Goal: Task Accomplishment & Management: Manage account settings

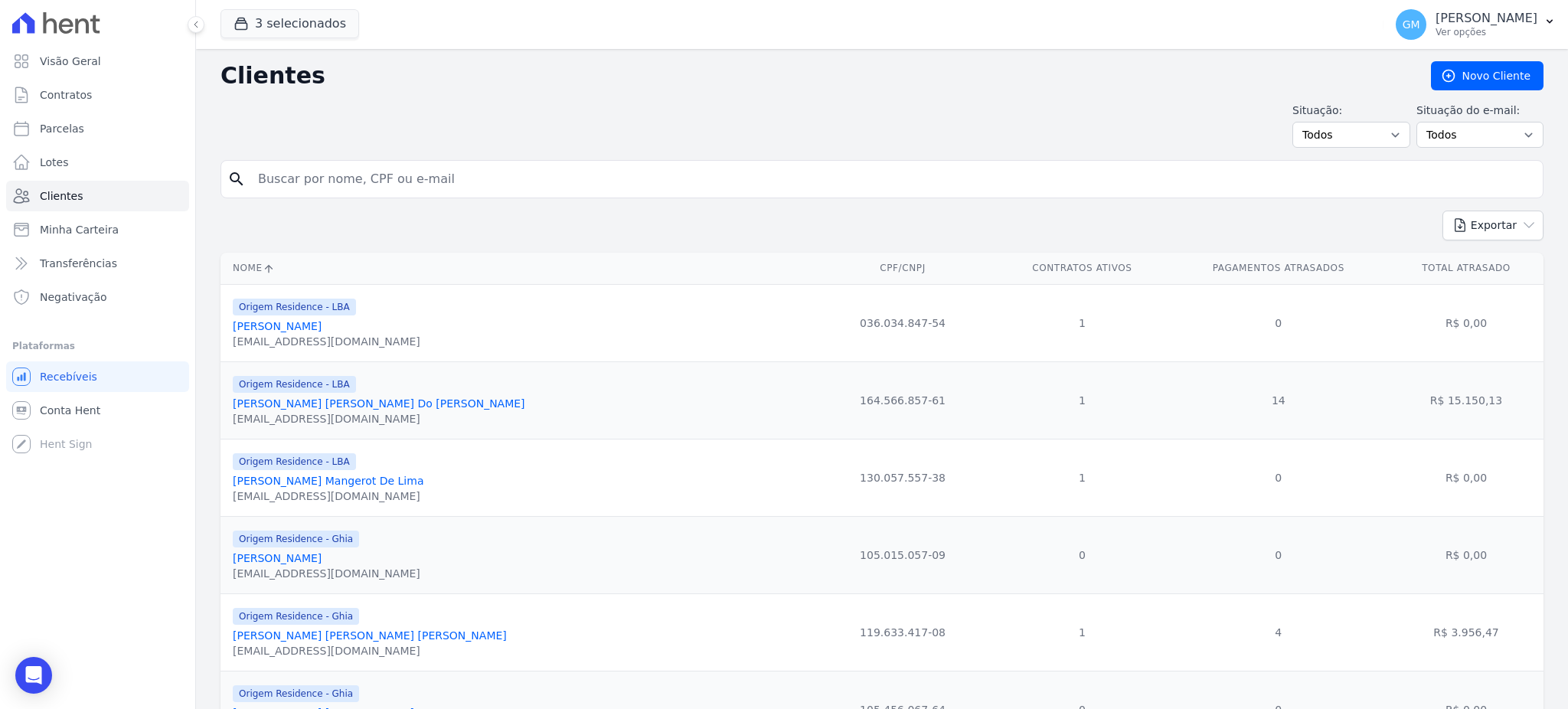
click at [295, 194] on div "search" at bounding box center [882, 179] width 1323 height 38
type input "[PERSON_NAME]"
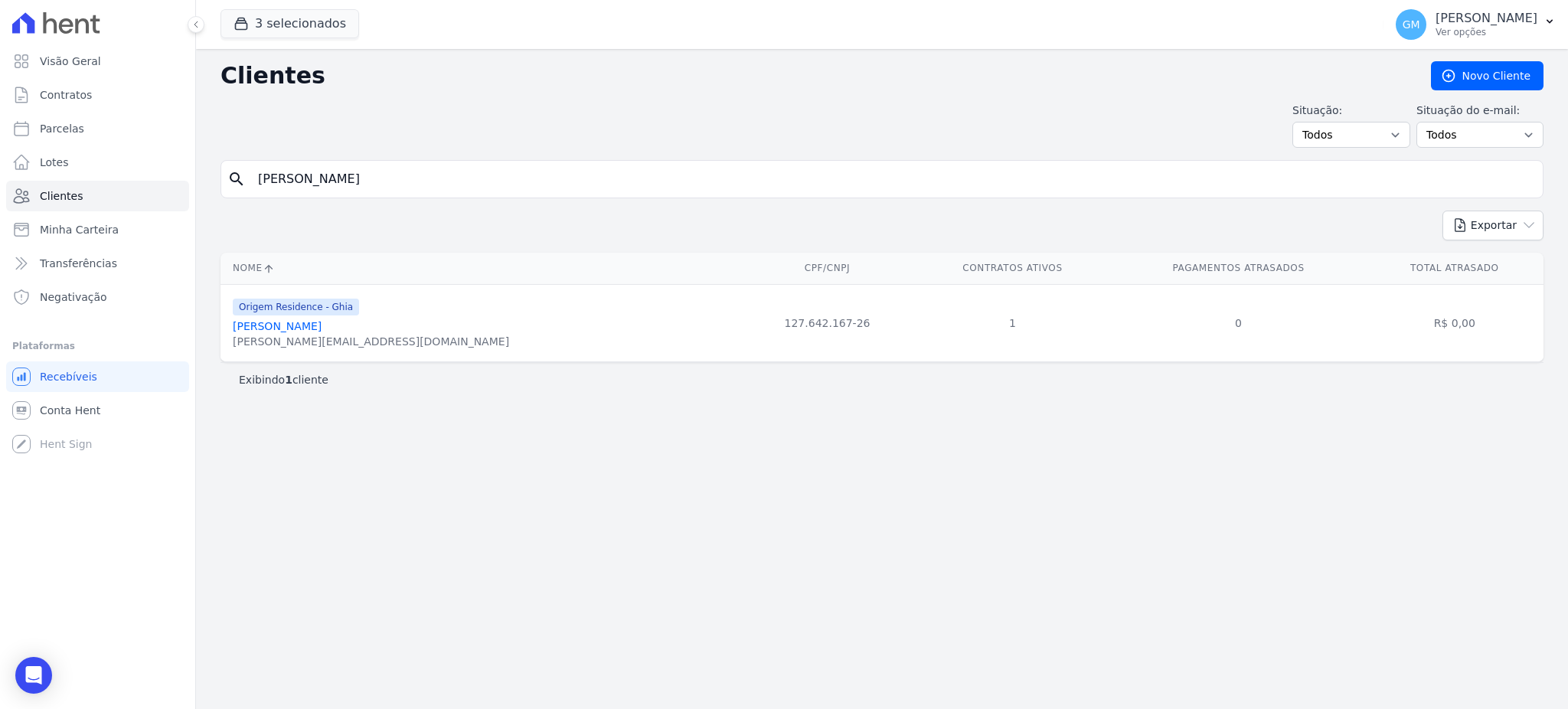
click at [273, 324] on link "[PERSON_NAME]" at bounding box center [277, 326] width 89 height 12
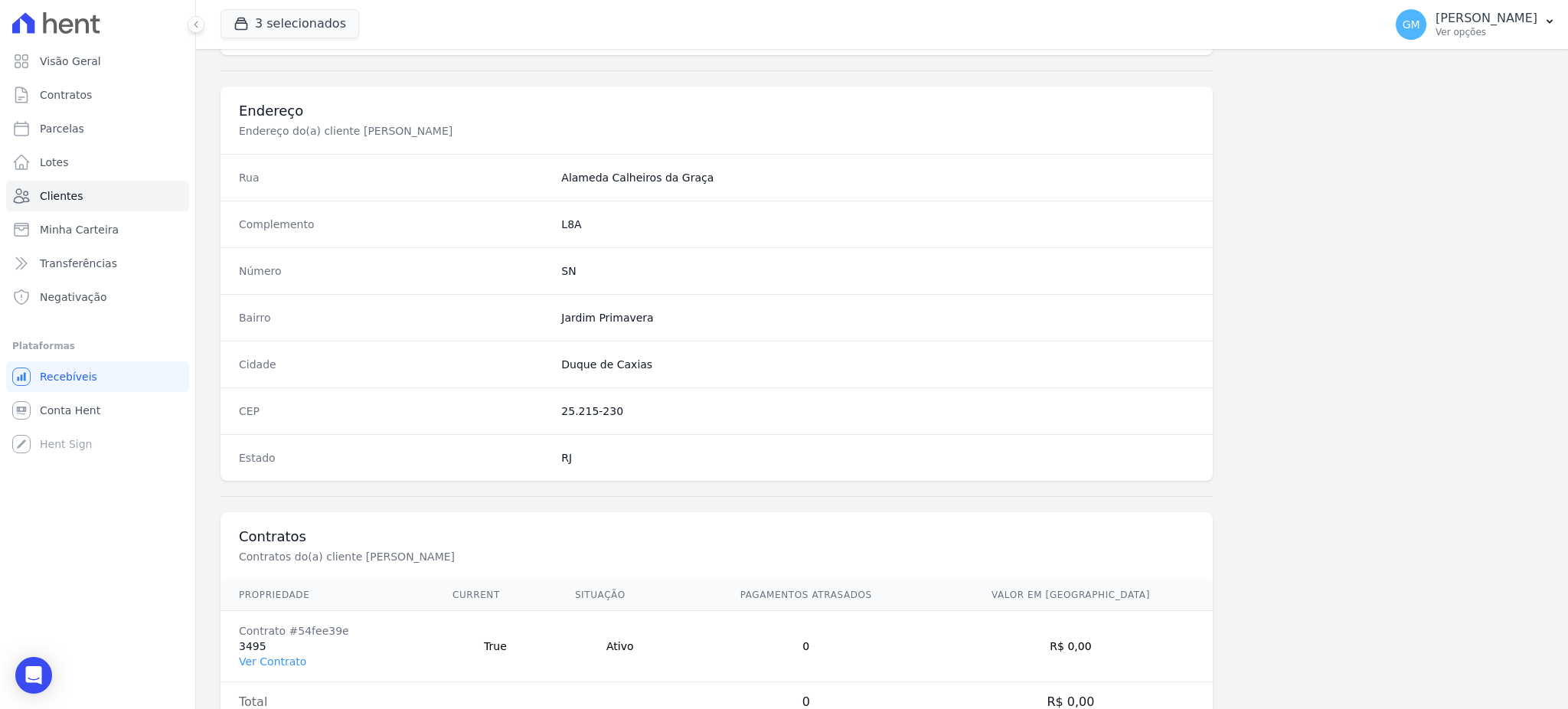
scroll to position [725, 0]
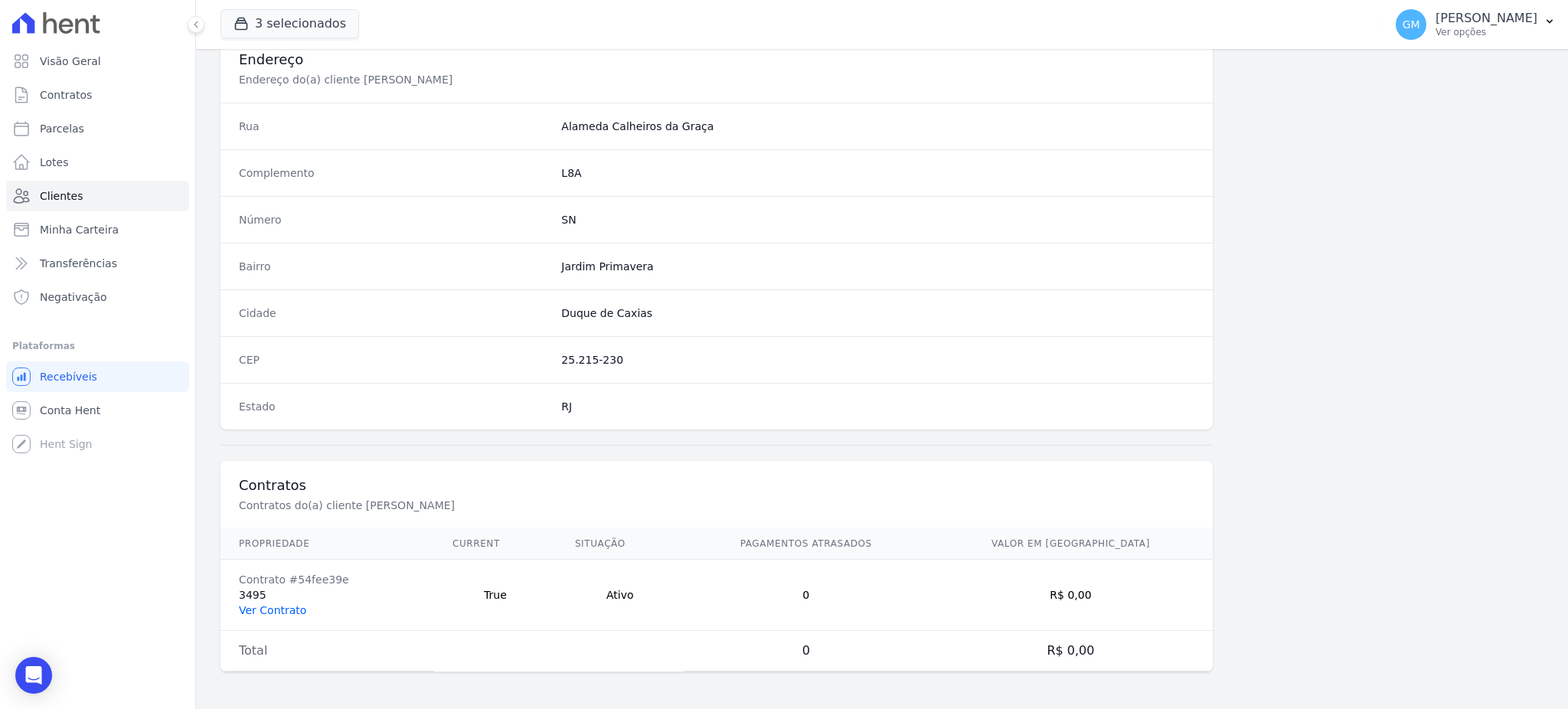
click at [264, 611] on link "Ver Contrato" at bounding box center [272, 611] width 67 height 12
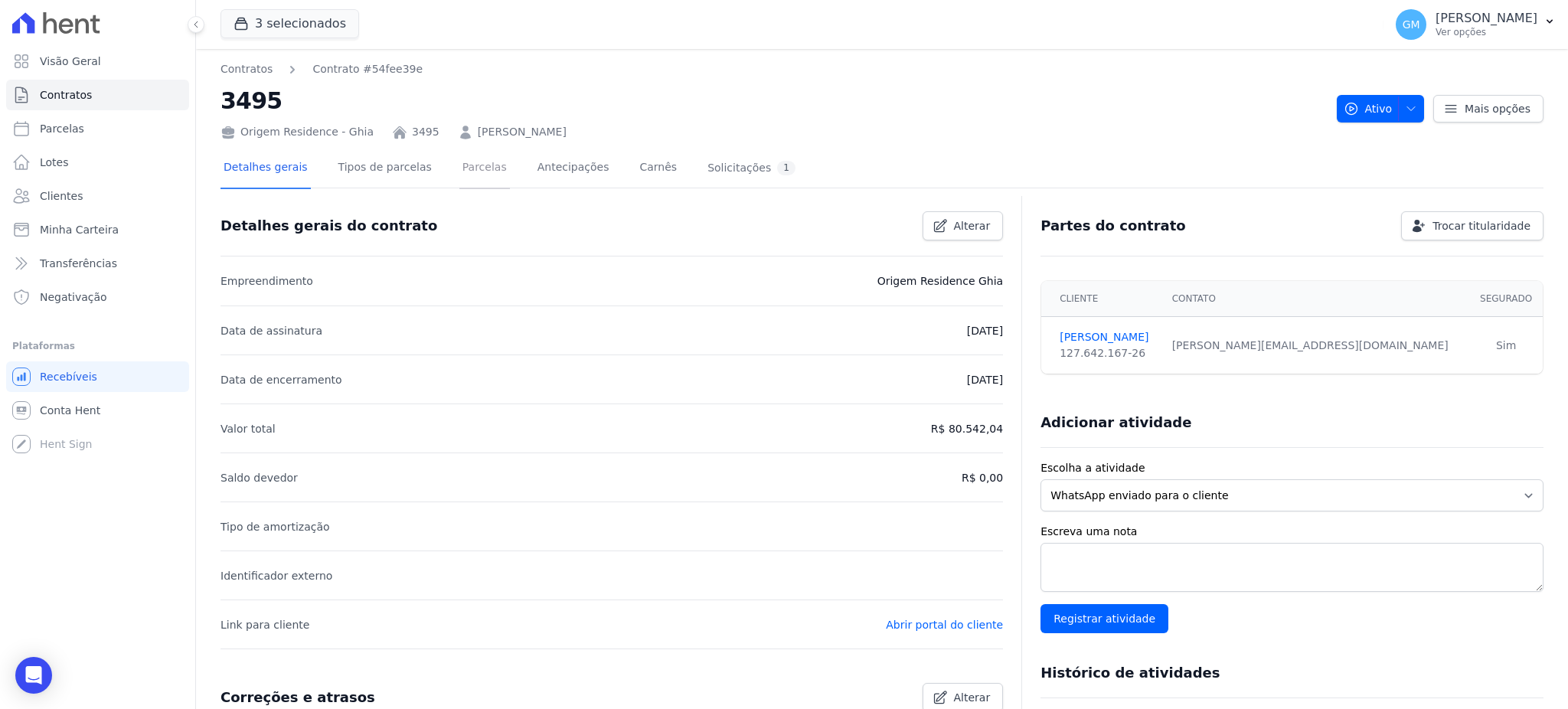
click at [459, 165] on link "Parcelas" at bounding box center [484, 169] width 51 height 41
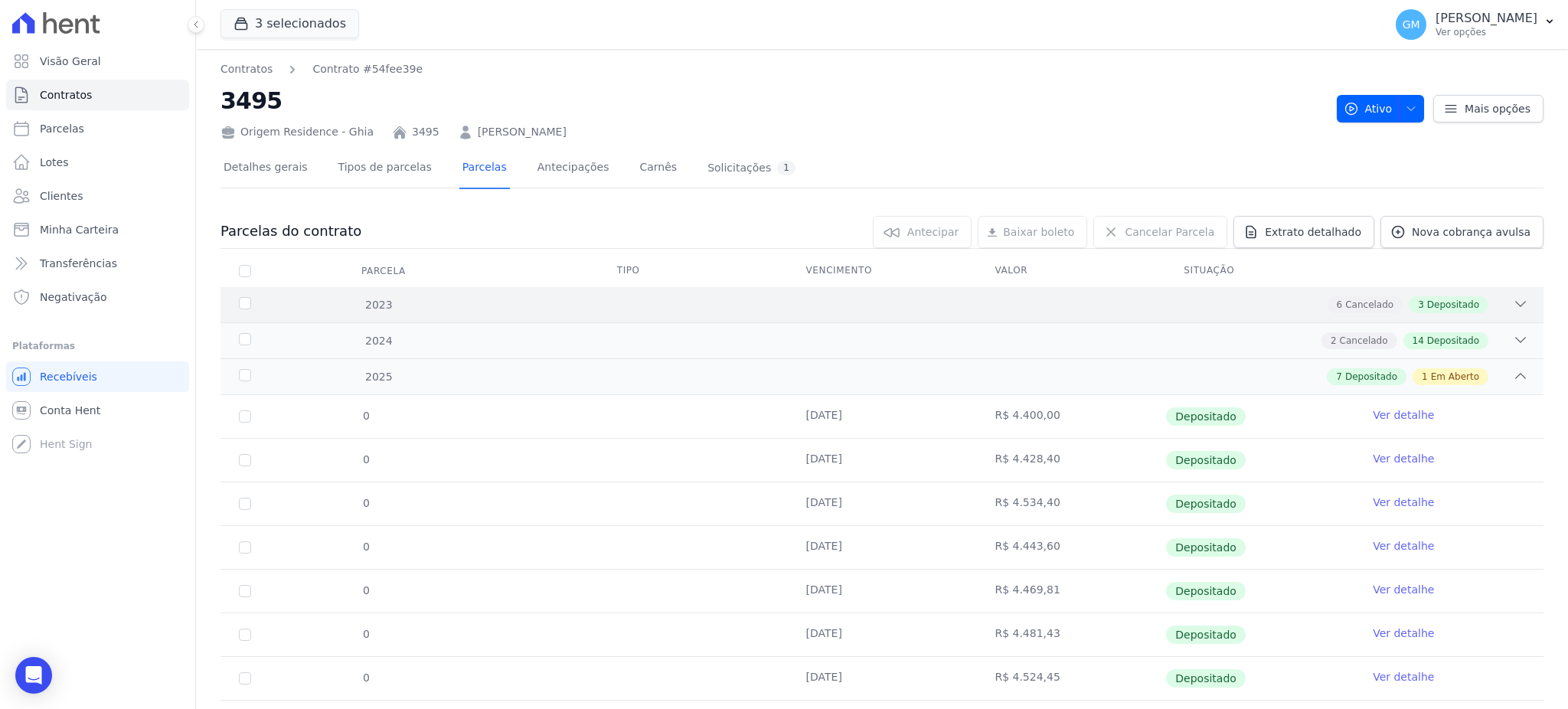
click at [1451, 298] on span "Depositado" at bounding box center [1453, 305] width 52 height 14
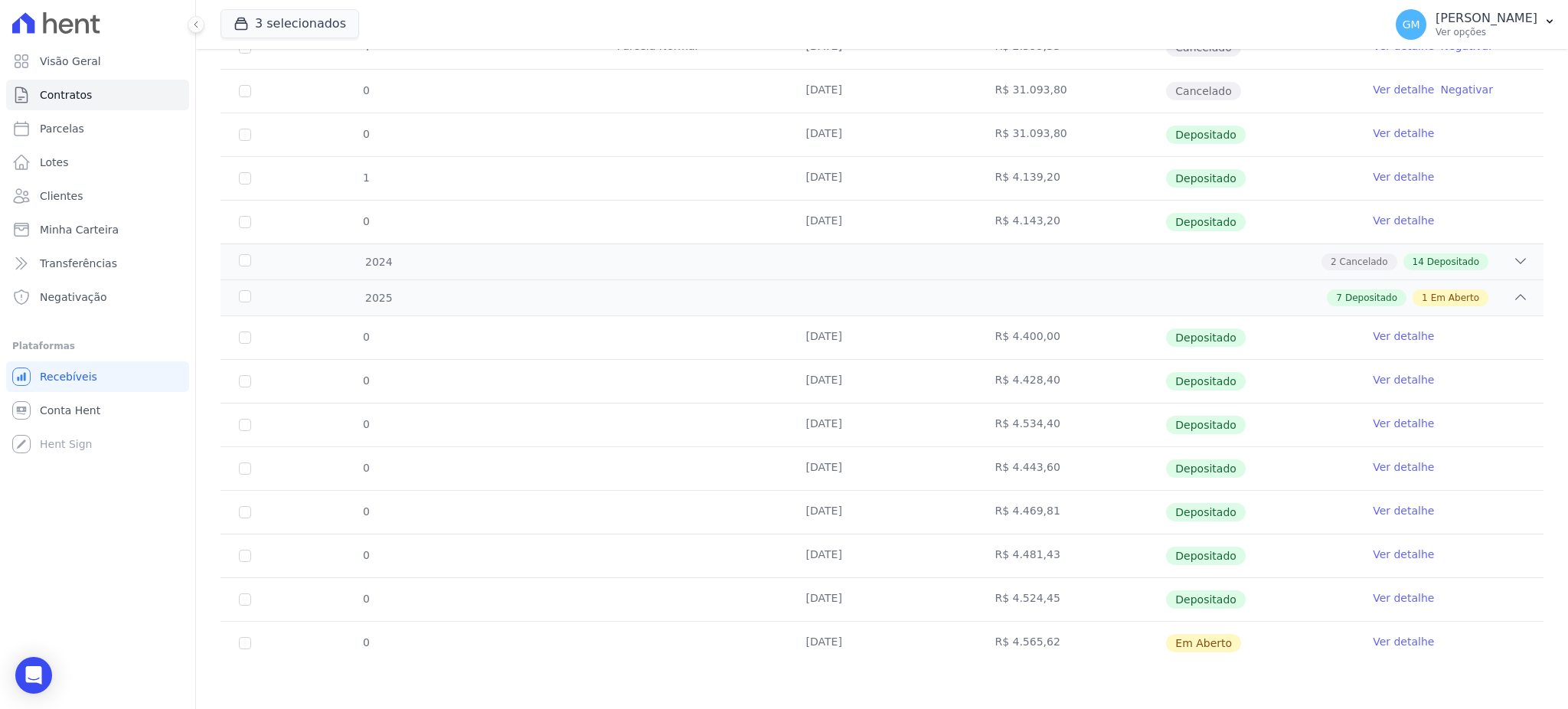
scroll to position [472, 0]
click at [1427, 266] on span "Depositado" at bounding box center [1453, 261] width 52 height 14
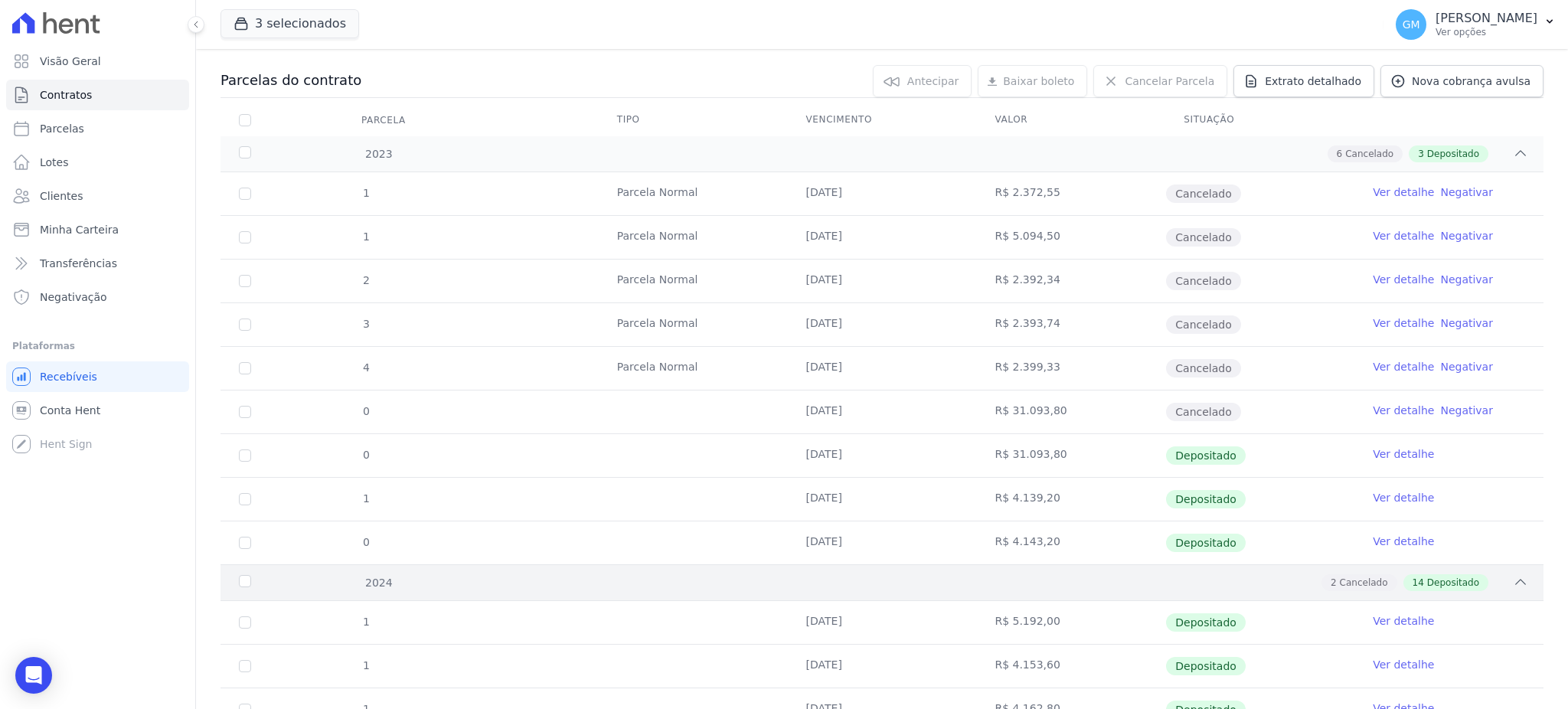
scroll to position [0, 0]
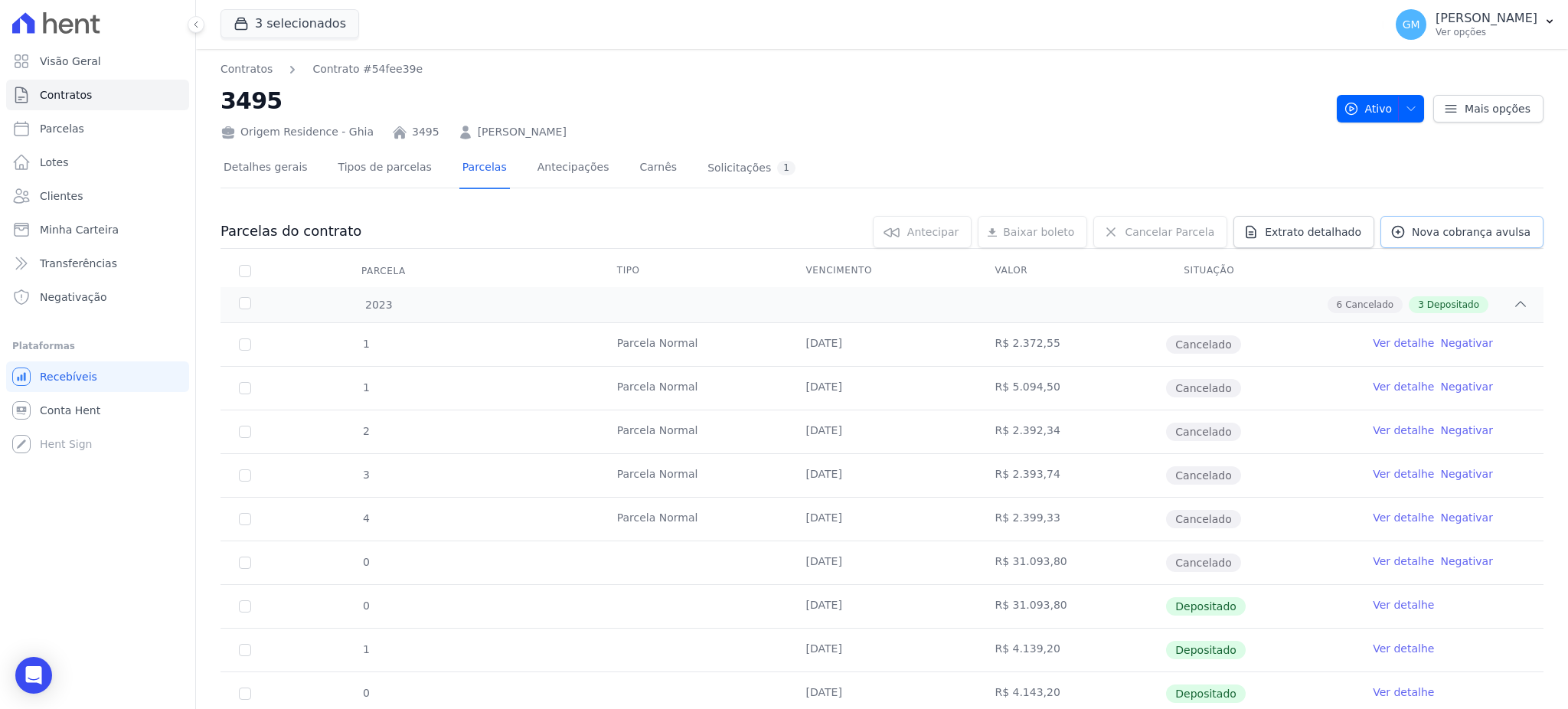
click at [1399, 232] on icon at bounding box center [1398, 233] width 16 height 16
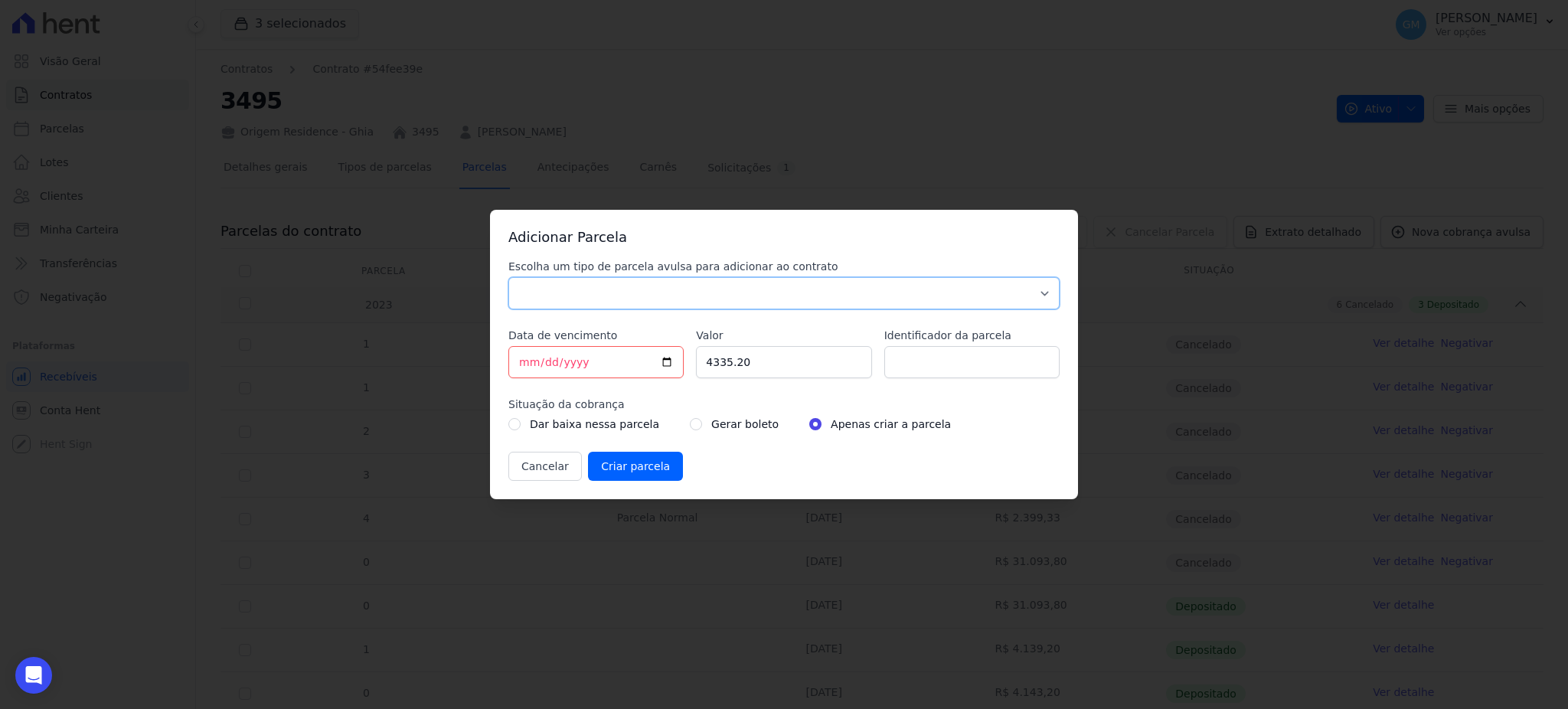
click at [648, 291] on select "Parcela Normal Sinal Caução Intercalada Chaves Pré Chaves Pós Chaves Taxas Quit…" at bounding box center [784, 293] width 551 height 32
select select "standard"
click at [509, 277] on select "Parcela Normal Sinal Caução Intercalada Chaves Pré Chaves Pós Chaves Taxas Quit…" at bounding box center [784, 293] width 551 height 32
click at [665, 357] on input "[DATE]" at bounding box center [596, 361] width 175 height 32
type input "[DATE]"
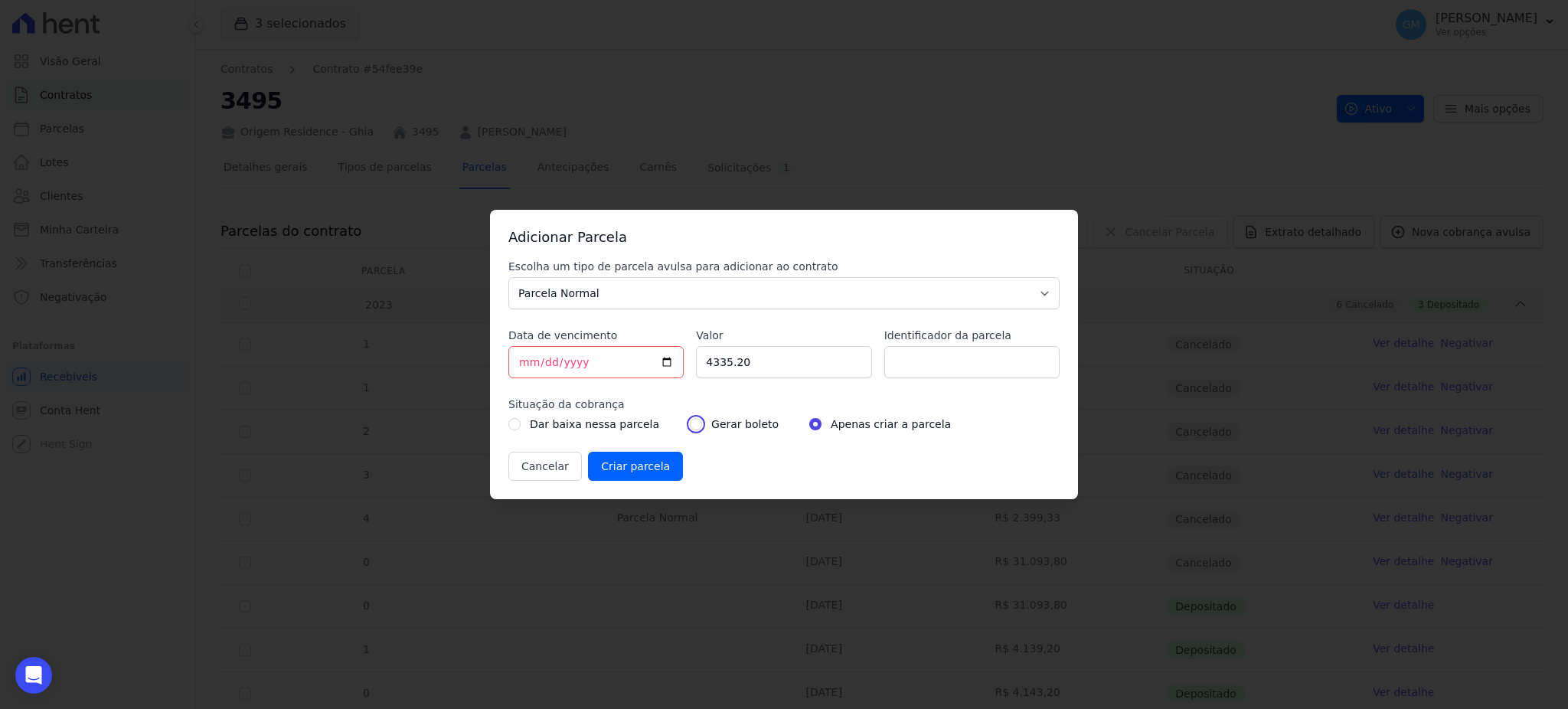
click at [690, 424] on input "radio" at bounding box center [696, 424] width 12 height 12
radio input "true"
click at [907, 361] on input "Identificador da parcela" at bounding box center [971, 361] width 175 height 32
drag, startPoint x: 760, startPoint y: 363, endPoint x: 639, endPoint y: 361, distance: 121.0
click at [639, 361] on div "Escolha um tipo de parcela avulsa para adicionar ao contrato Parcela Normal Sin…" at bounding box center [784, 369] width 551 height 222
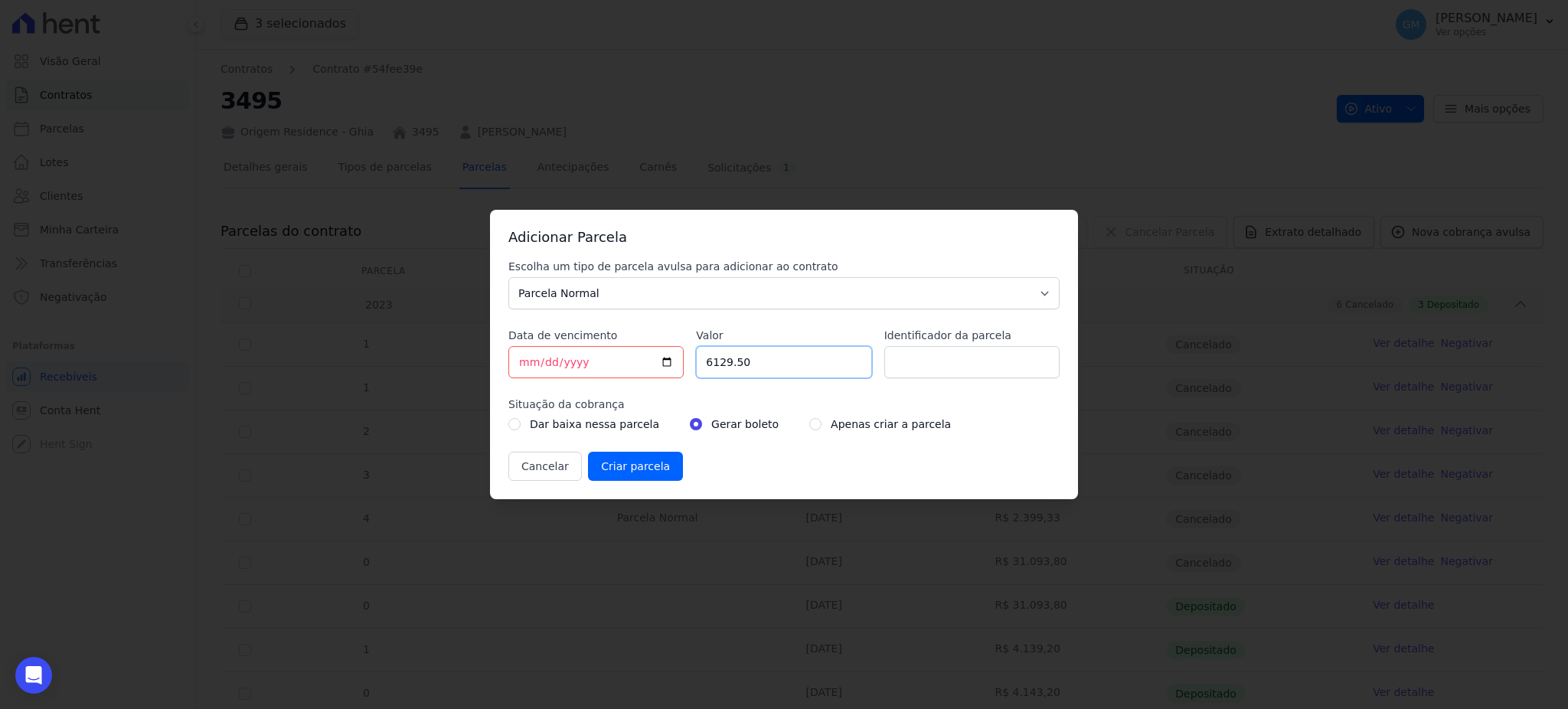
type input "6129.50"
click at [912, 356] on input "Identificador da parcela" at bounding box center [971, 361] width 175 height 32
type input "Semestral"
click at [656, 469] on input "Criar parcela" at bounding box center [635, 466] width 95 height 29
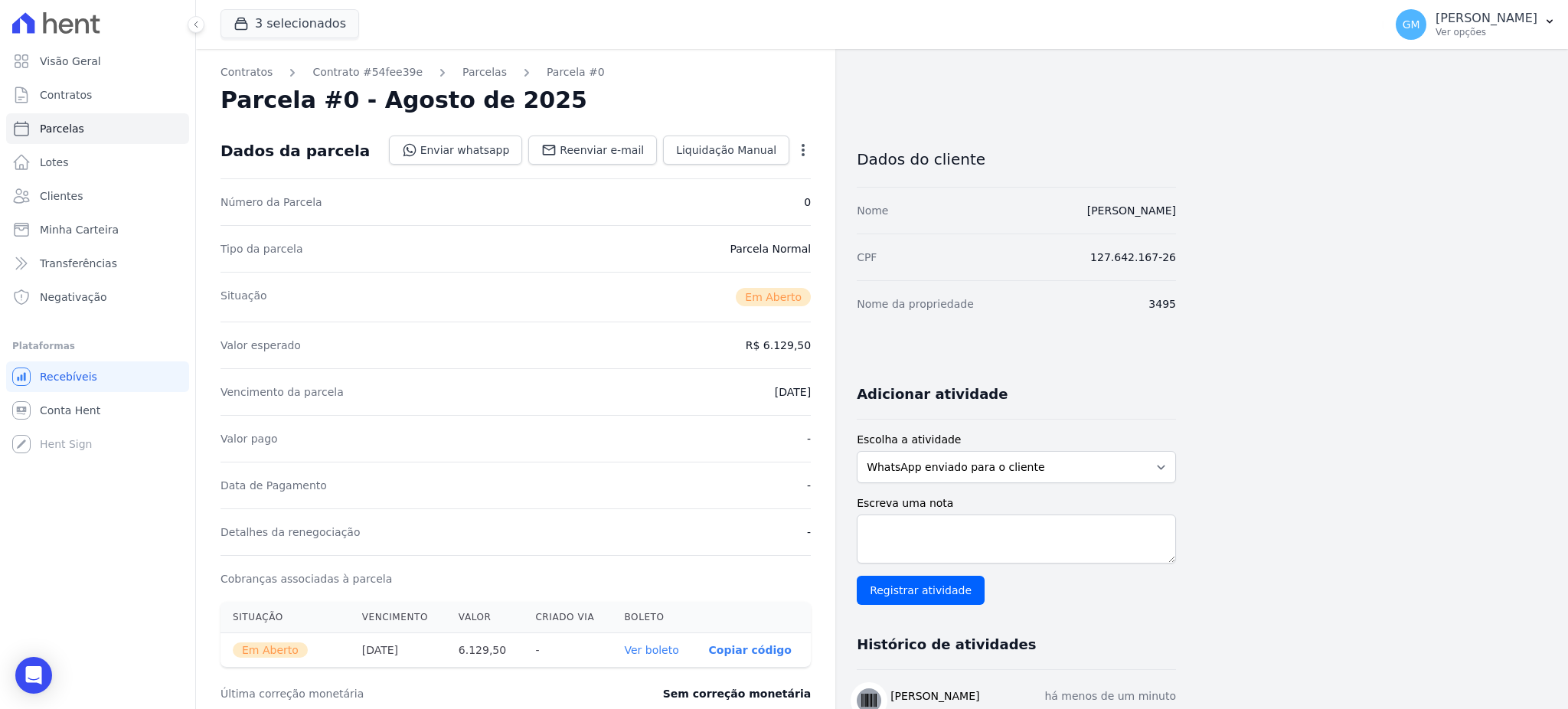
click at [633, 641] on th "Ver boleto" at bounding box center [653, 651] width 84 height 35
click at [650, 646] on link "Ver boleto" at bounding box center [651, 650] width 54 height 12
click at [78, 200] on link "Clientes" at bounding box center [98, 195] width 183 height 30
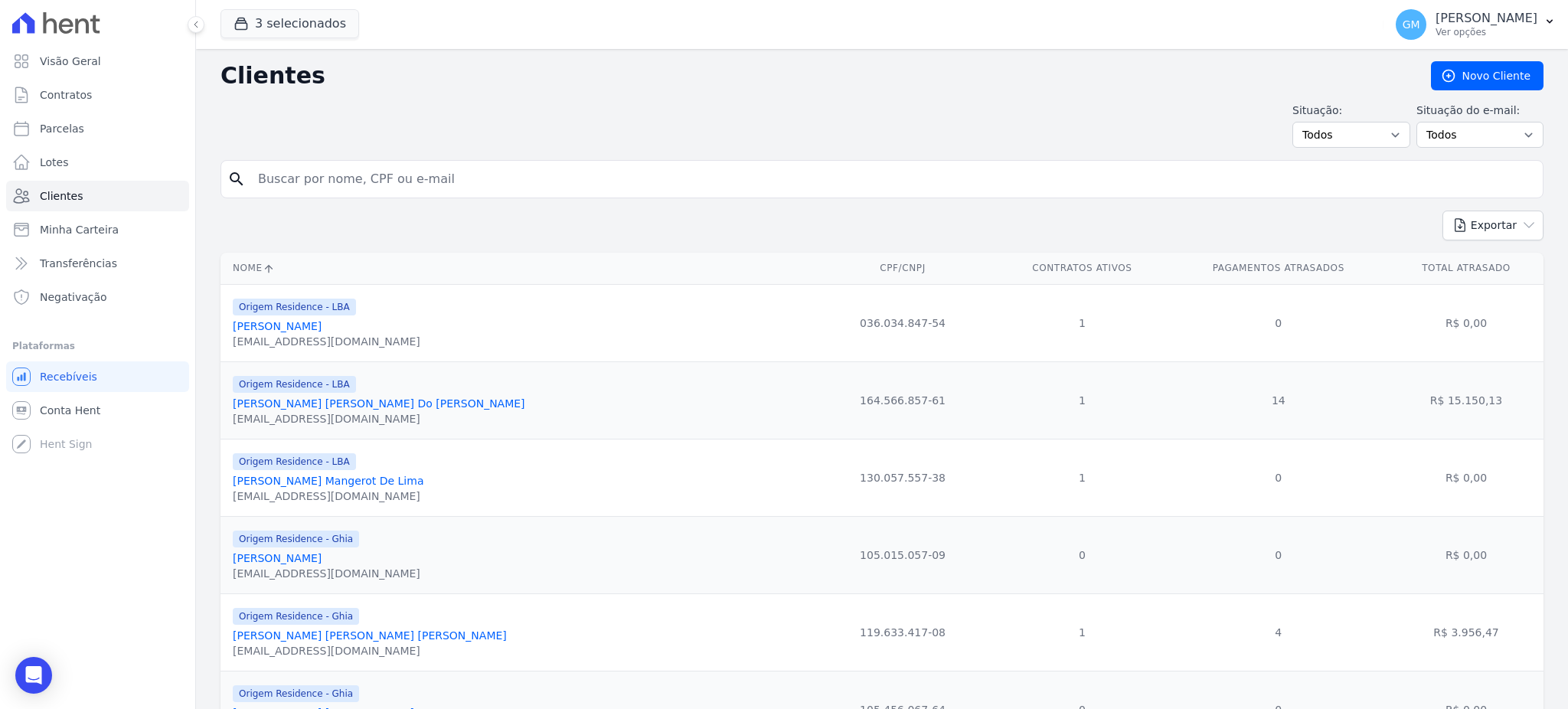
click at [326, 186] on input "search" at bounding box center [893, 179] width 1288 height 30
type input "[PERSON_NAME]"
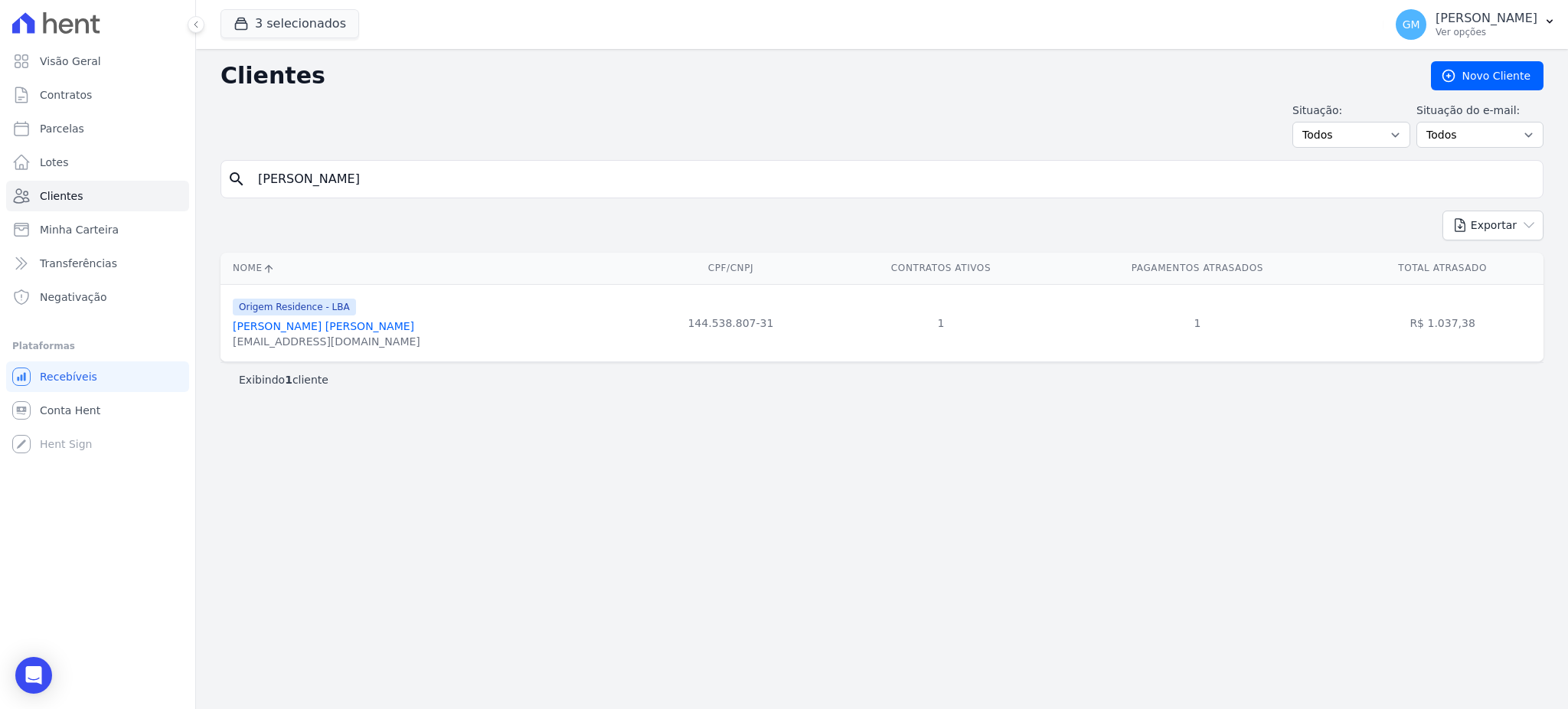
click at [315, 326] on link "[PERSON_NAME] [PERSON_NAME]" at bounding box center [323, 326] width 181 height 12
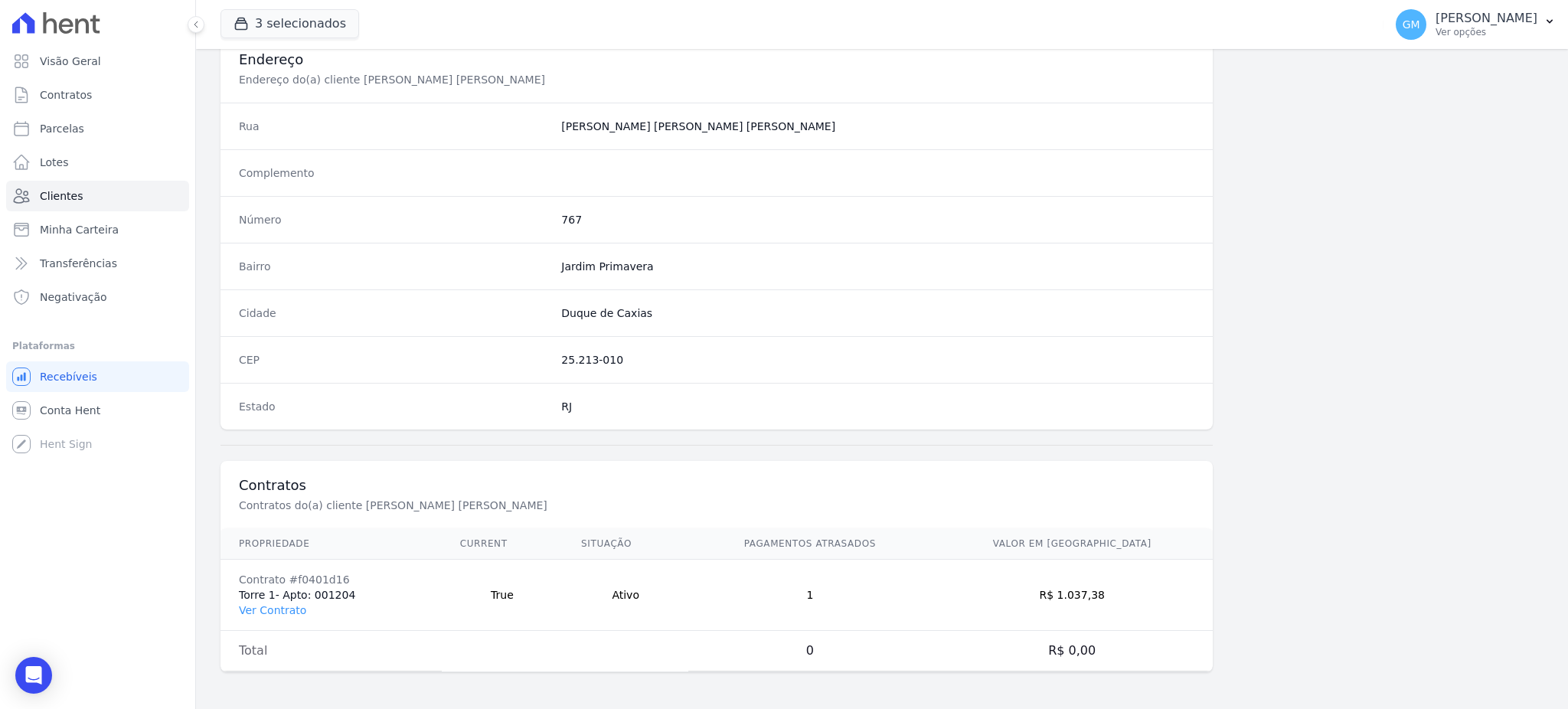
scroll to position [725, 0]
click at [275, 610] on link "Ver Contrato" at bounding box center [272, 611] width 67 height 12
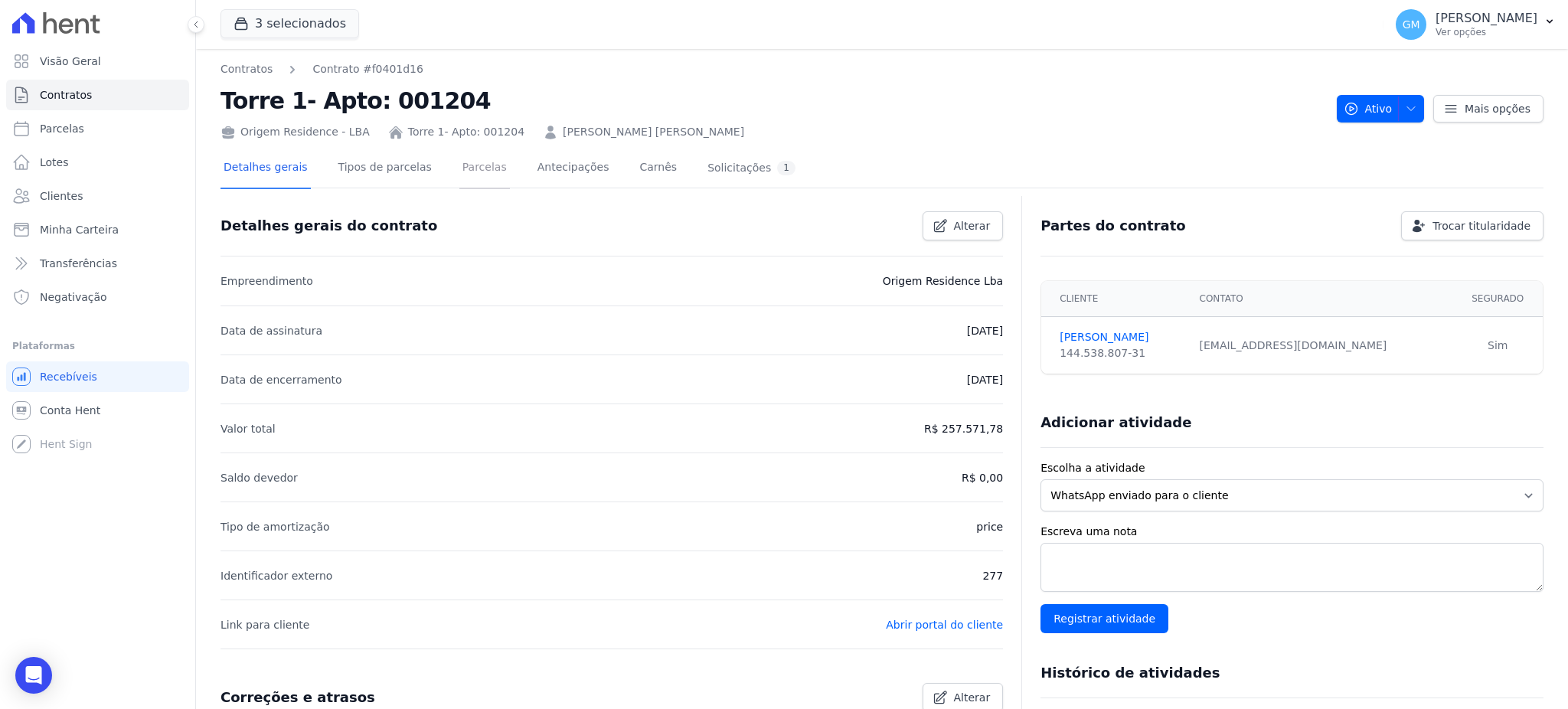
click at [463, 159] on link "Parcelas" at bounding box center [484, 169] width 51 height 41
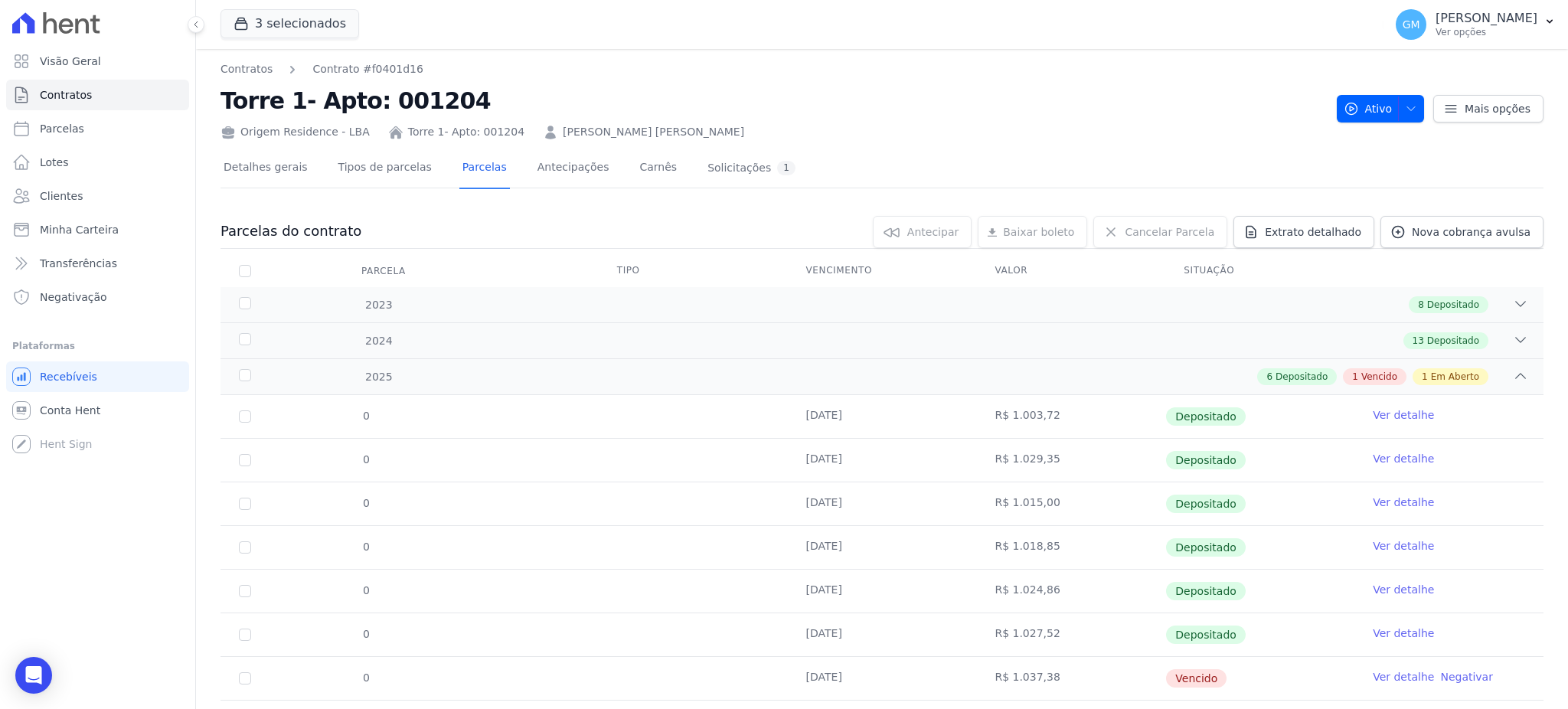
scroll to position [79, 0]
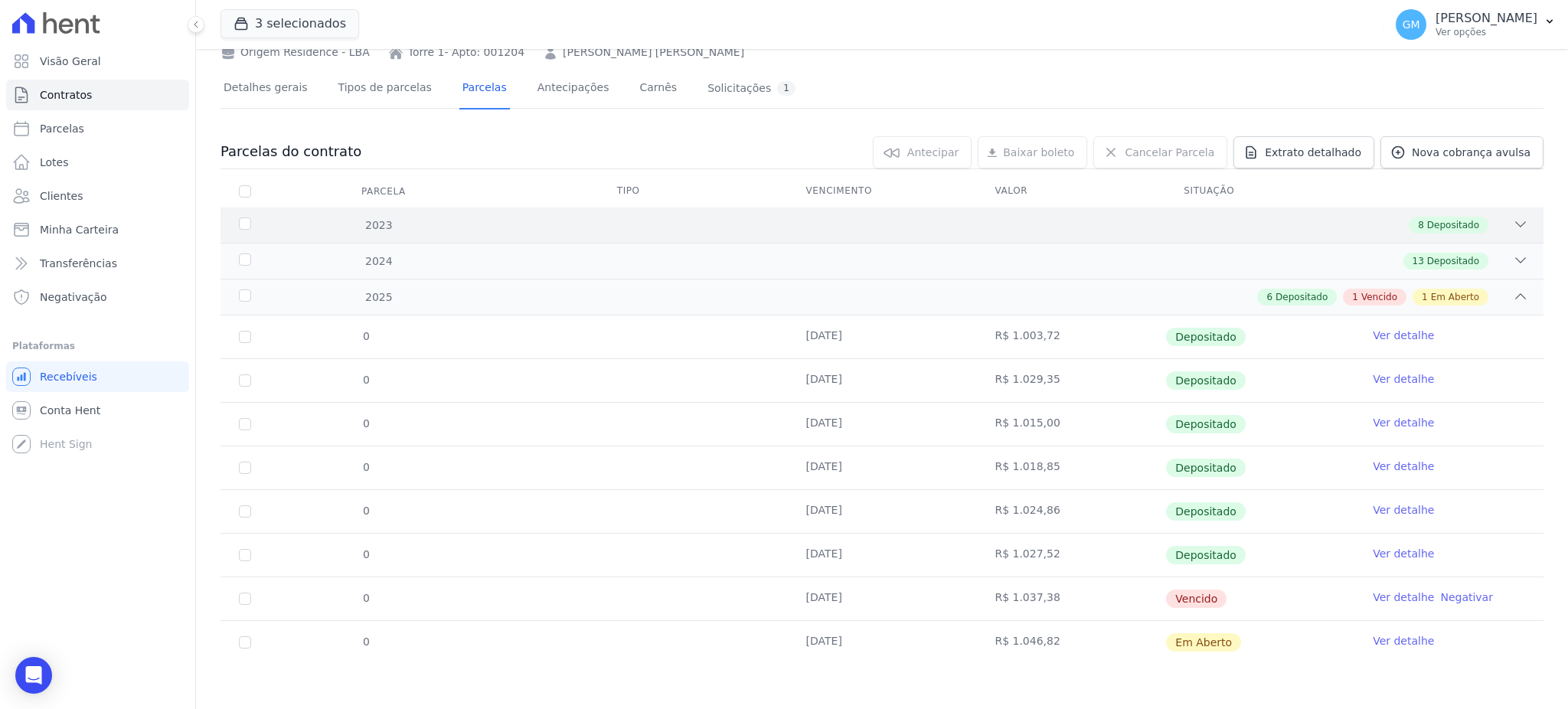
click at [1448, 226] on span "Depositado" at bounding box center [1453, 226] width 52 height 14
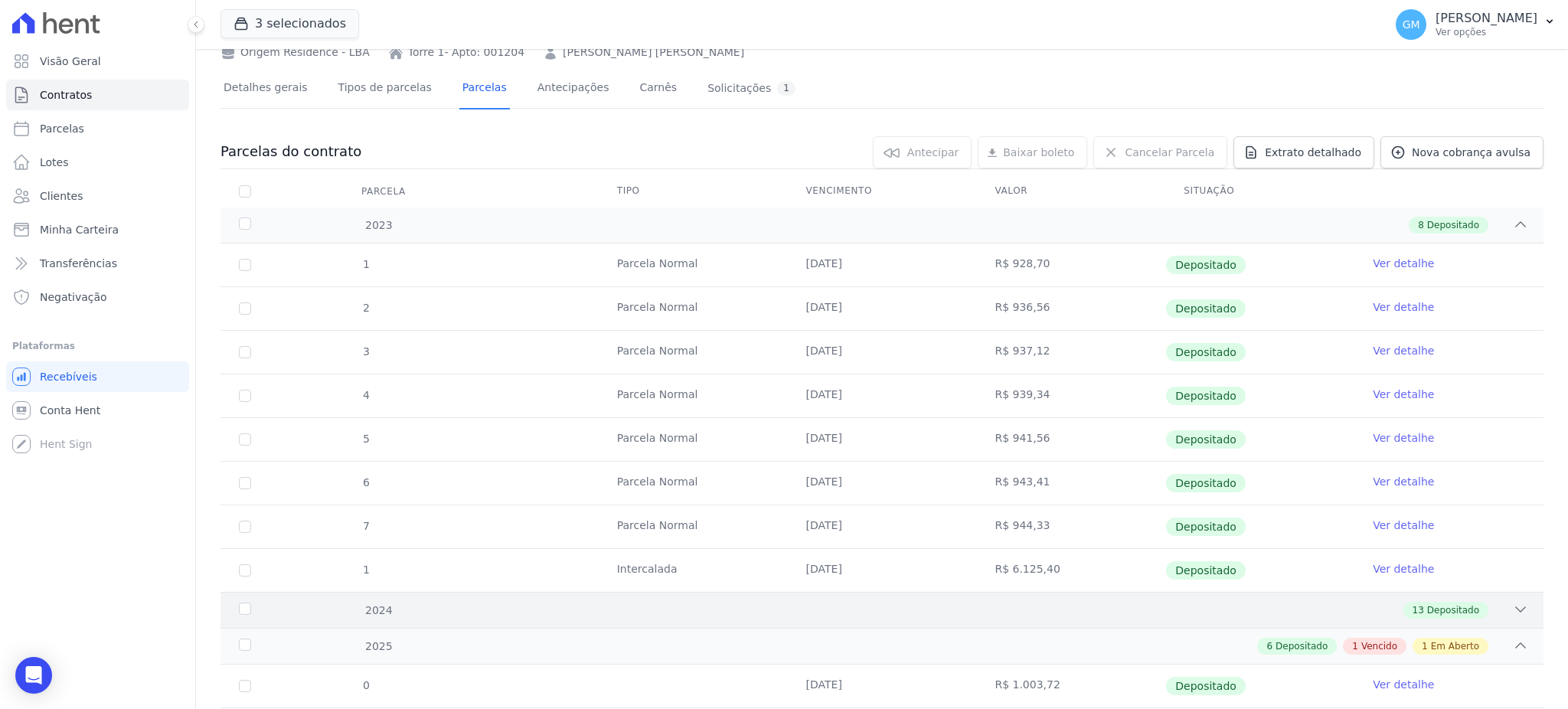
click at [1449, 616] on span "Depositado" at bounding box center [1453, 611] width 52 height 14
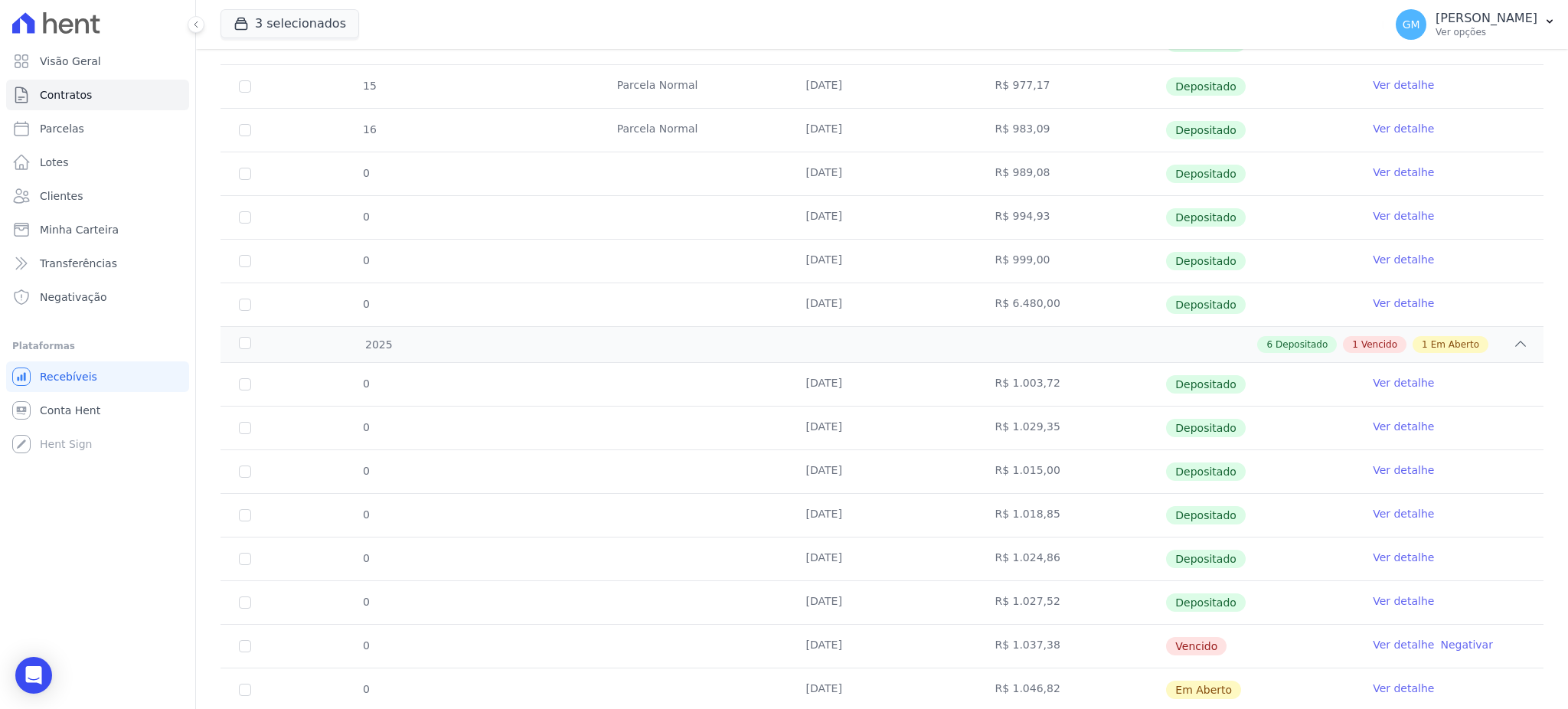
scroll to position [996, 0]
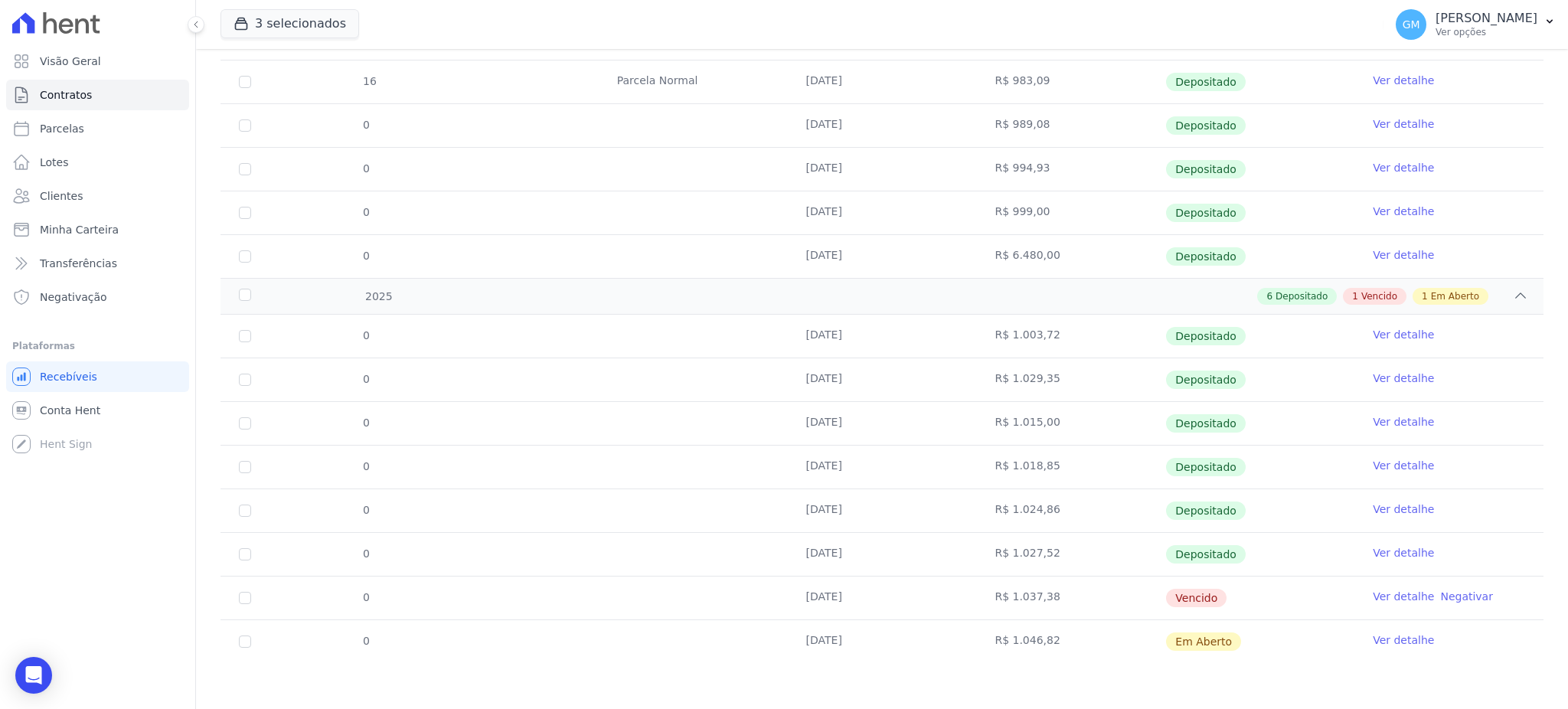
click at [1373, 594] on link "Ver detalhe" at bounding box center [1403, 597] width 61 height 16
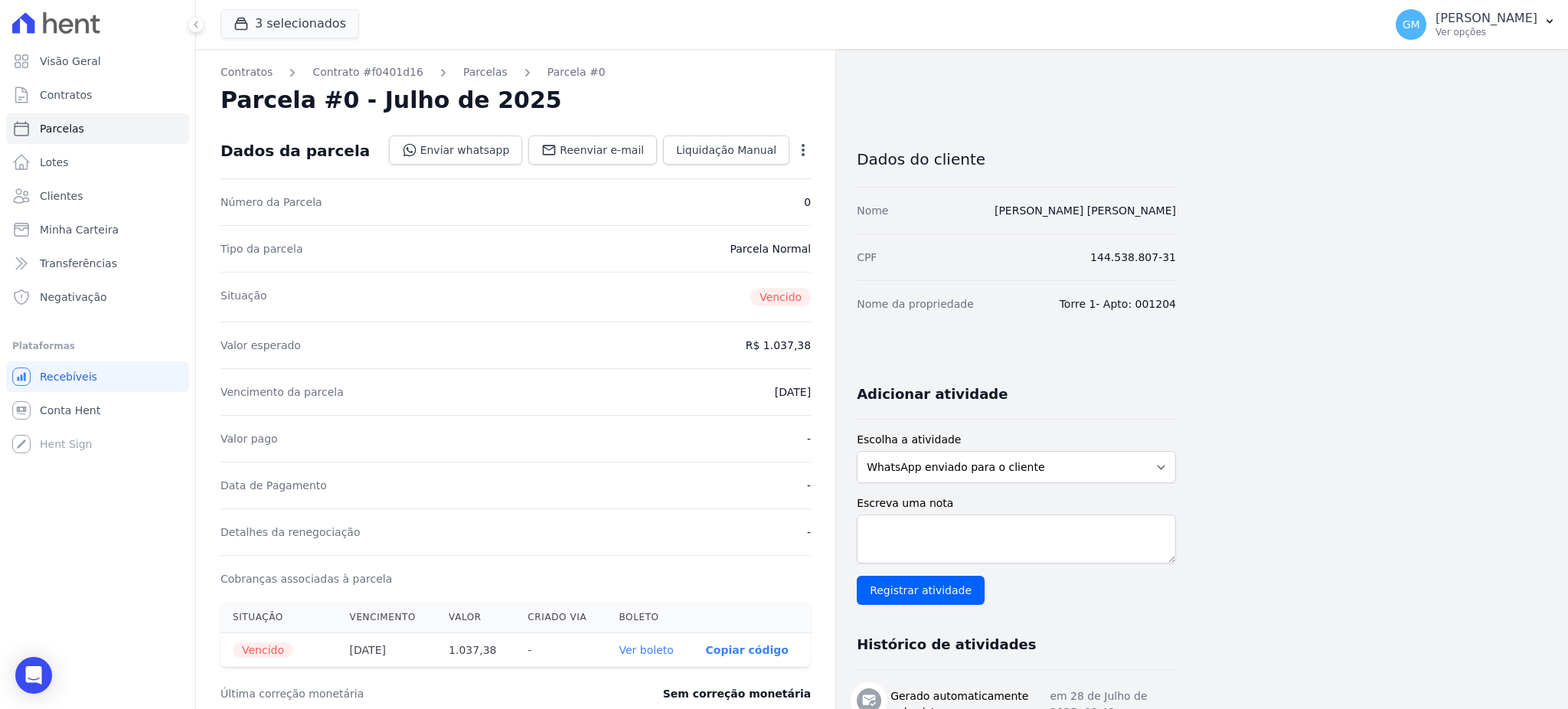
click at [798, 143] on icon "button" at bounding box center [803, 150] width 16 height 16
click at [727, 251] on link "Renegociar" at bounding box center [737, 253] width 135 height 28
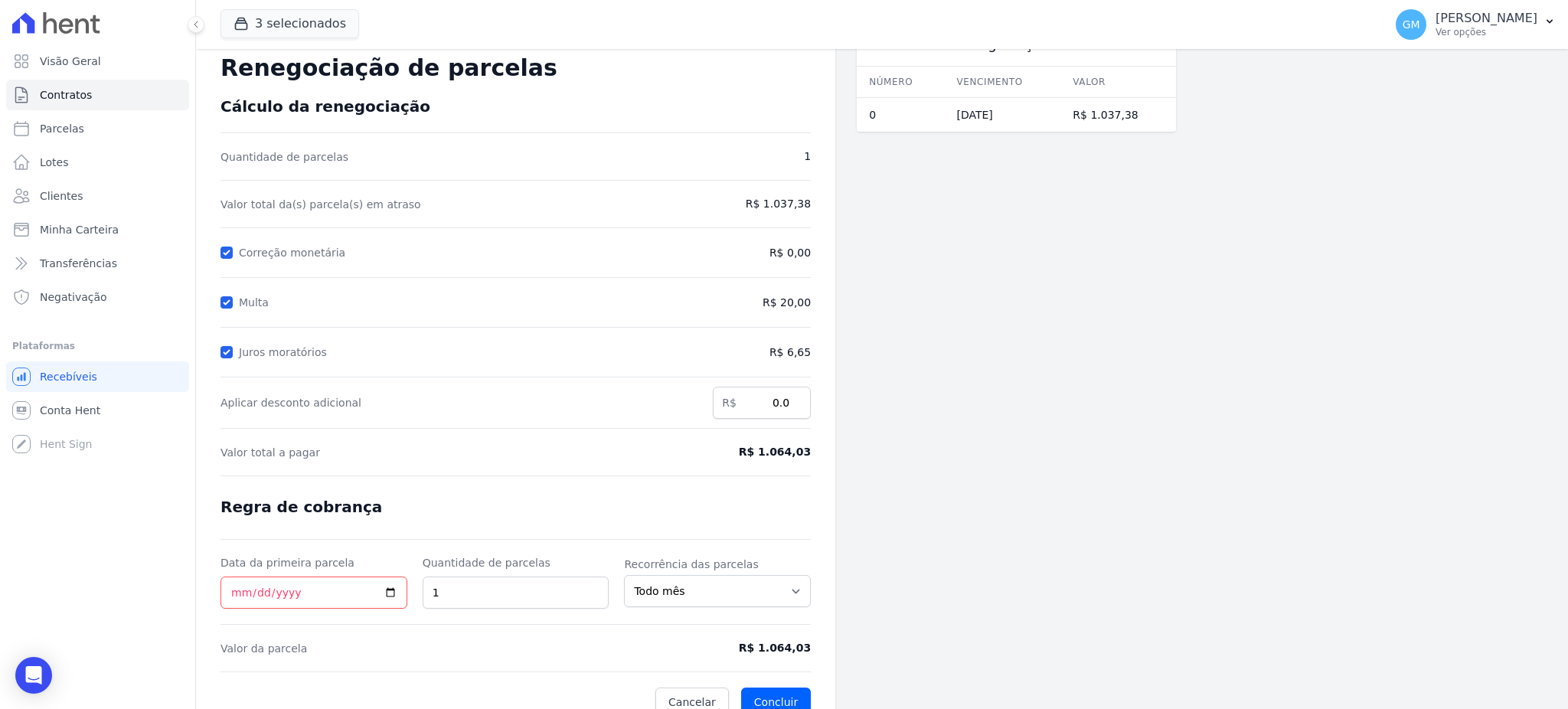
scroll to position [57, 0]
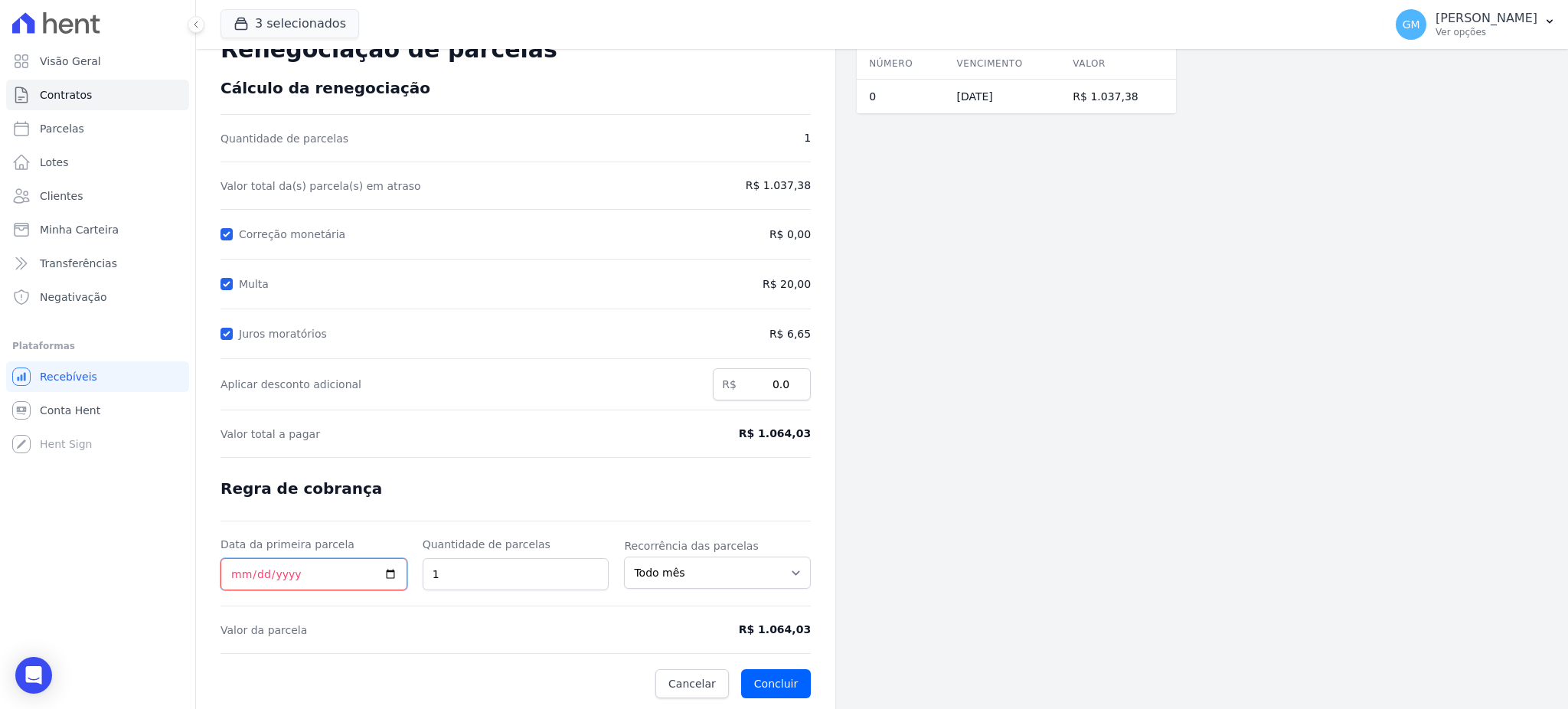
click at [389, 565] on input "Data da primeira parcela" at bounding box center [314, 574] width 186 height 32
type input "[DATE]"
click at [760, 669] on button "Concluir" at bounding box center [776, 683] width 70 height 29
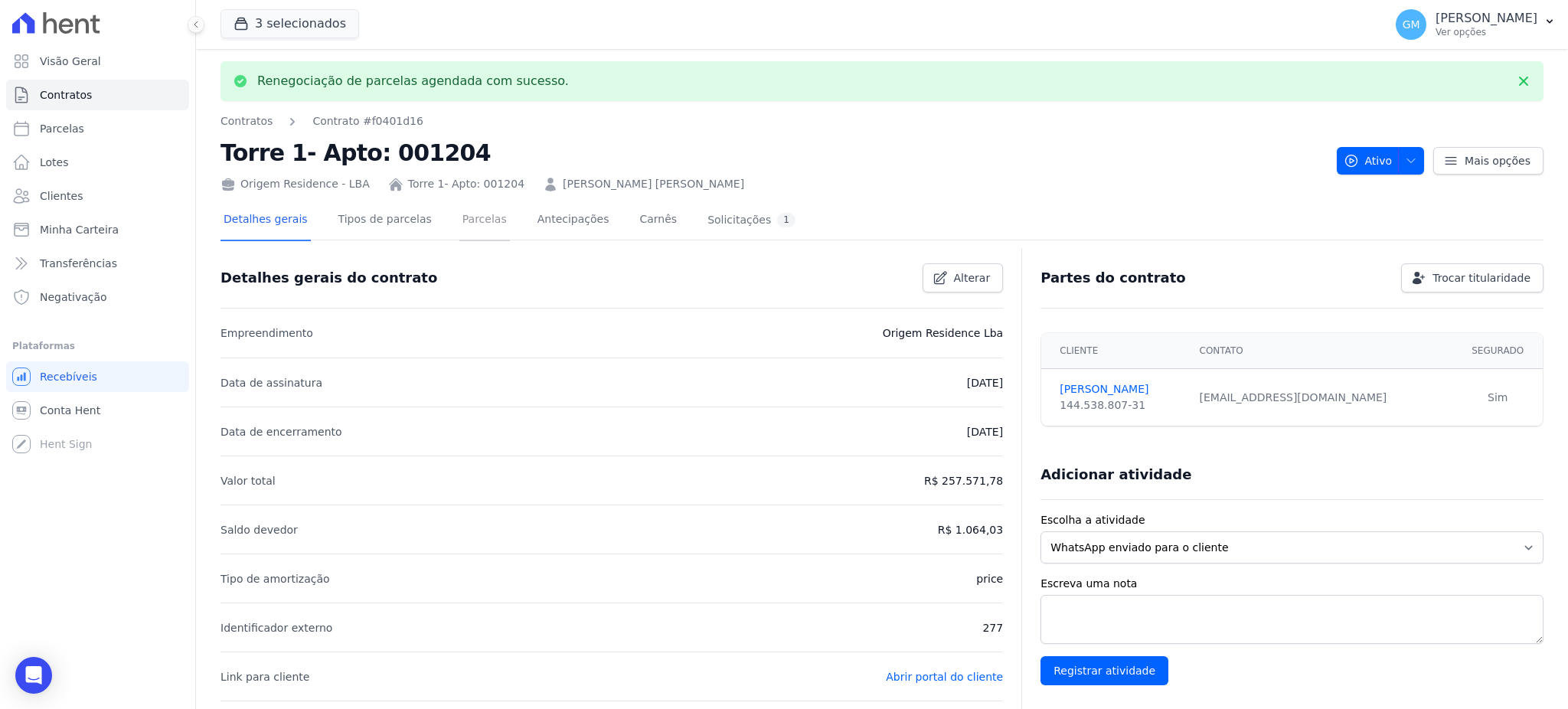
click at [465, 225] on link "Parcelas" at bounding box center [484, 220] width 51 height 41
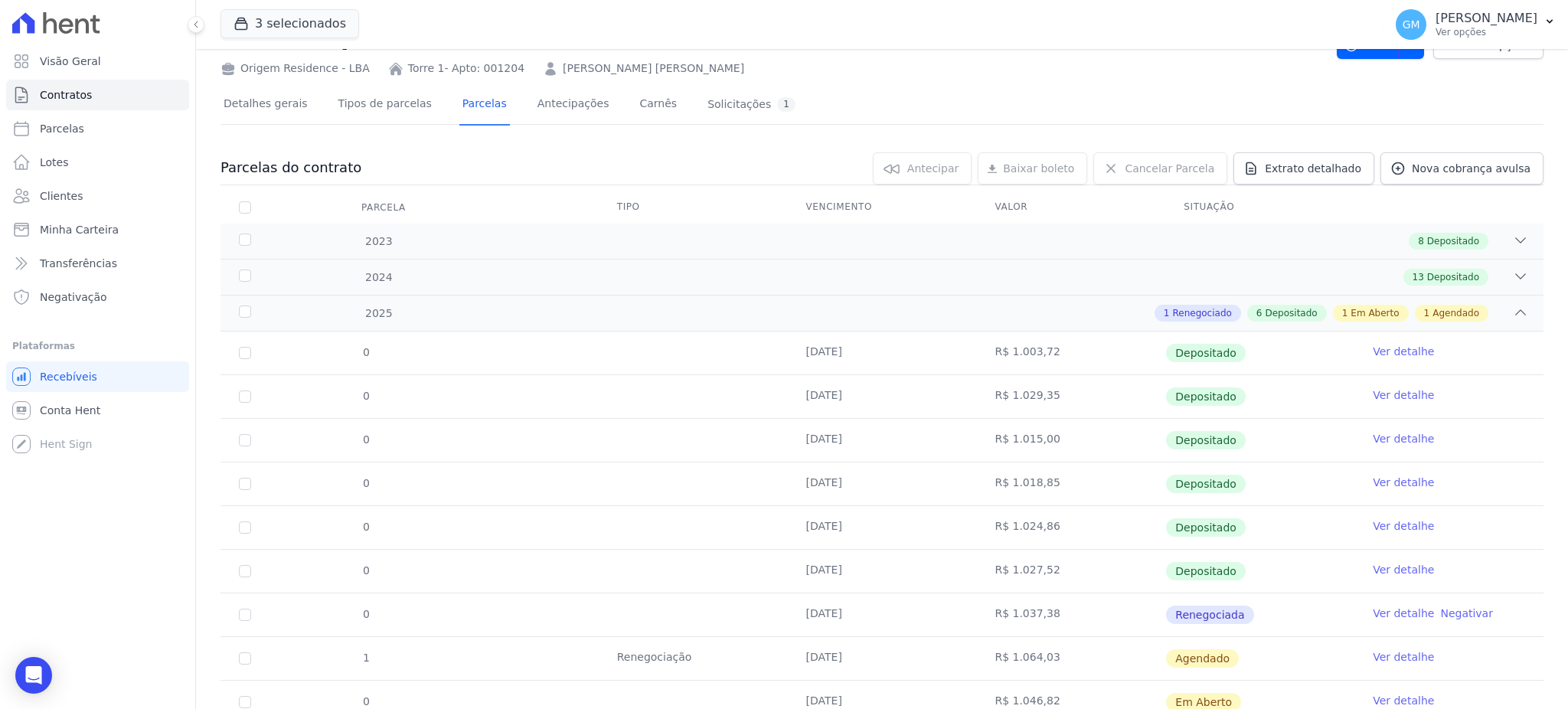
scroll to position [124, 0]
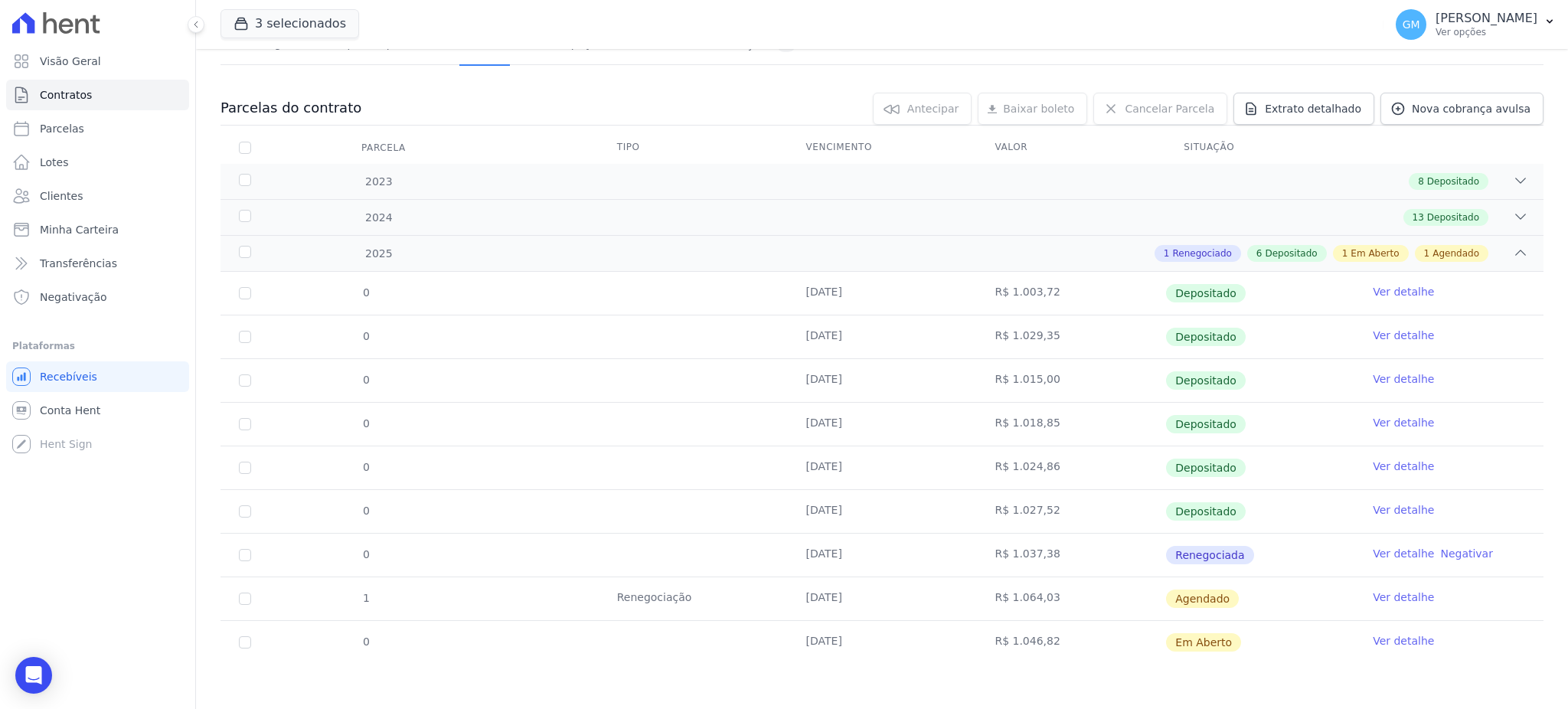
click at [1373, 602] on link "Ver detalhe" at bounding box center [1403, 598] width 61 height 16
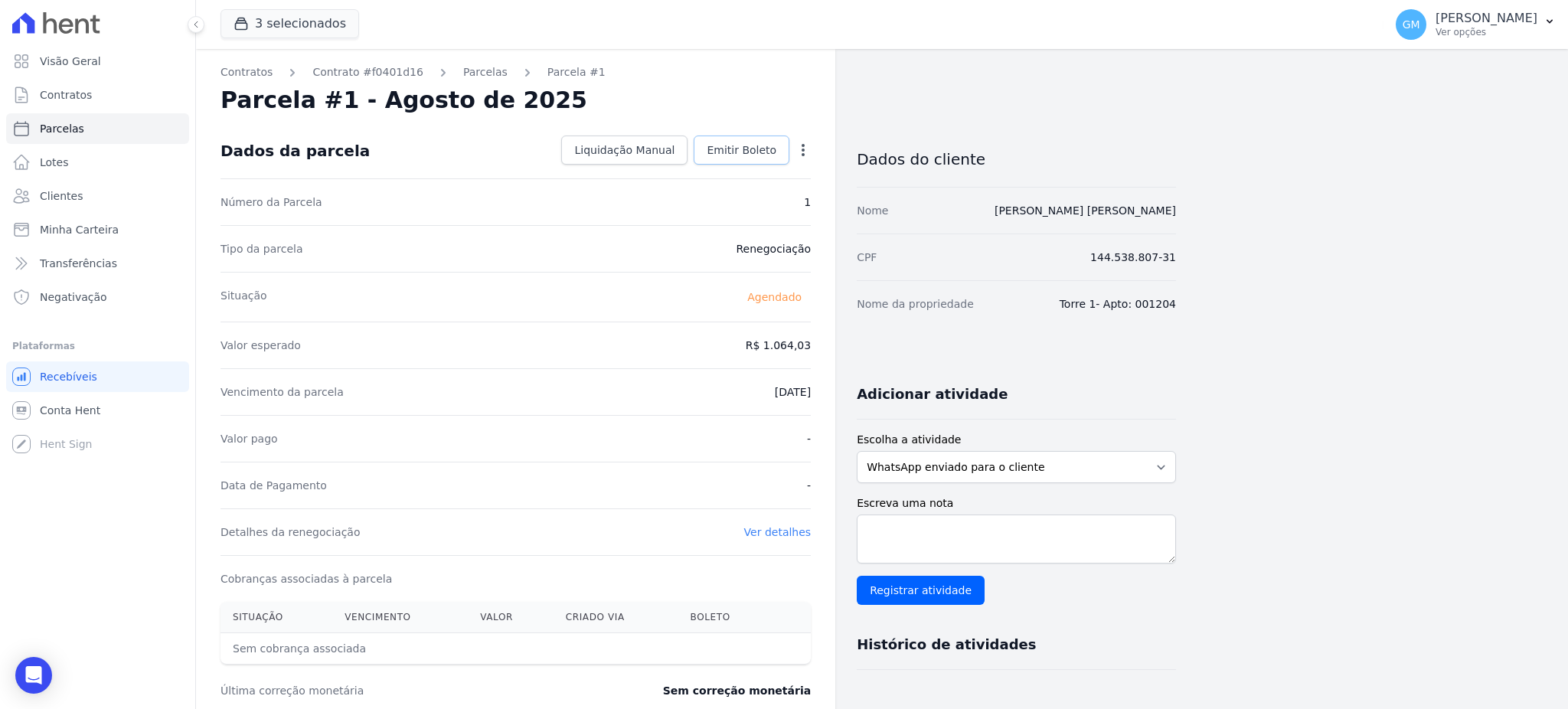
click at [762, 145] on span "Emitir Boleto" at bounding box center [741, 150] width 70 height 16
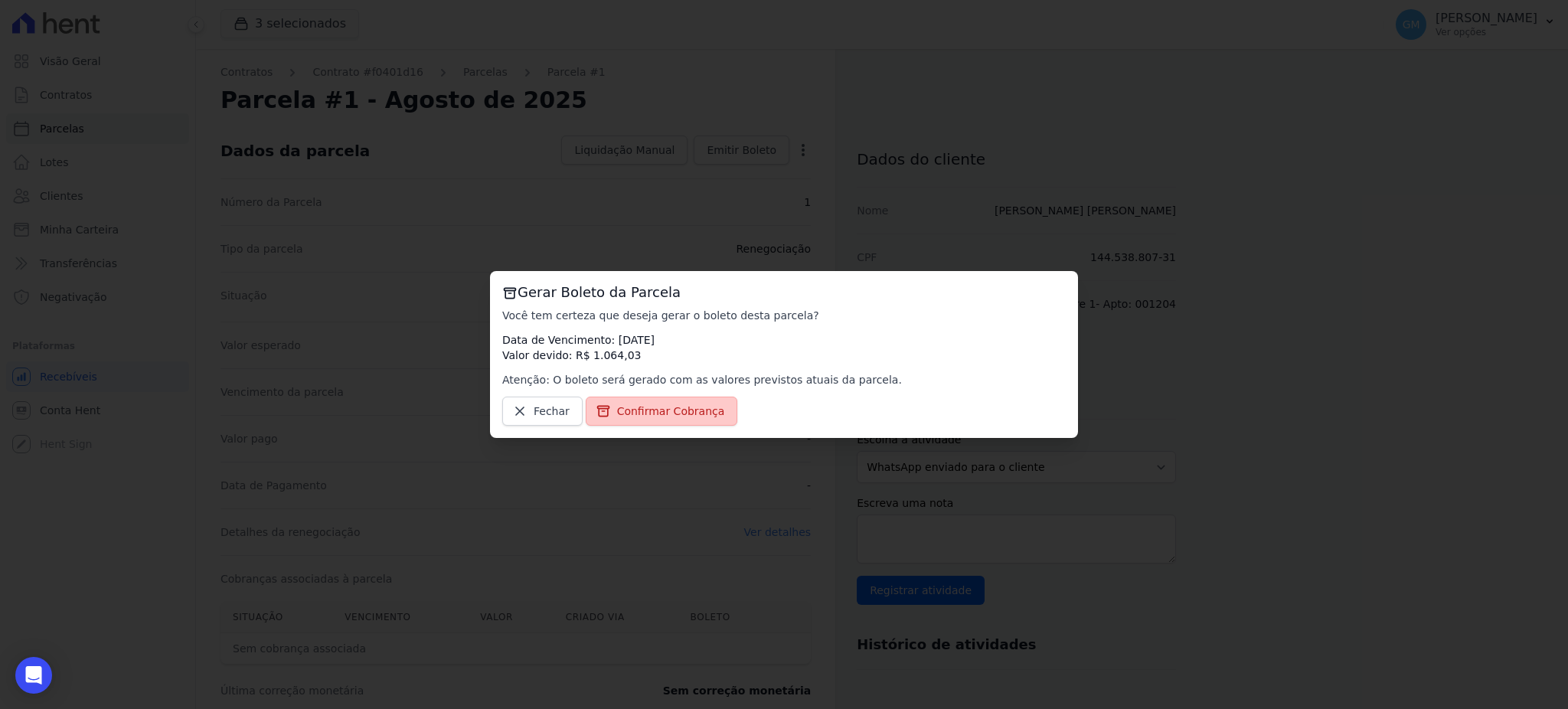
click at [670, 409] on span "Confirmar Cobrança" at bounding box center [671, 411] width 108 height 16
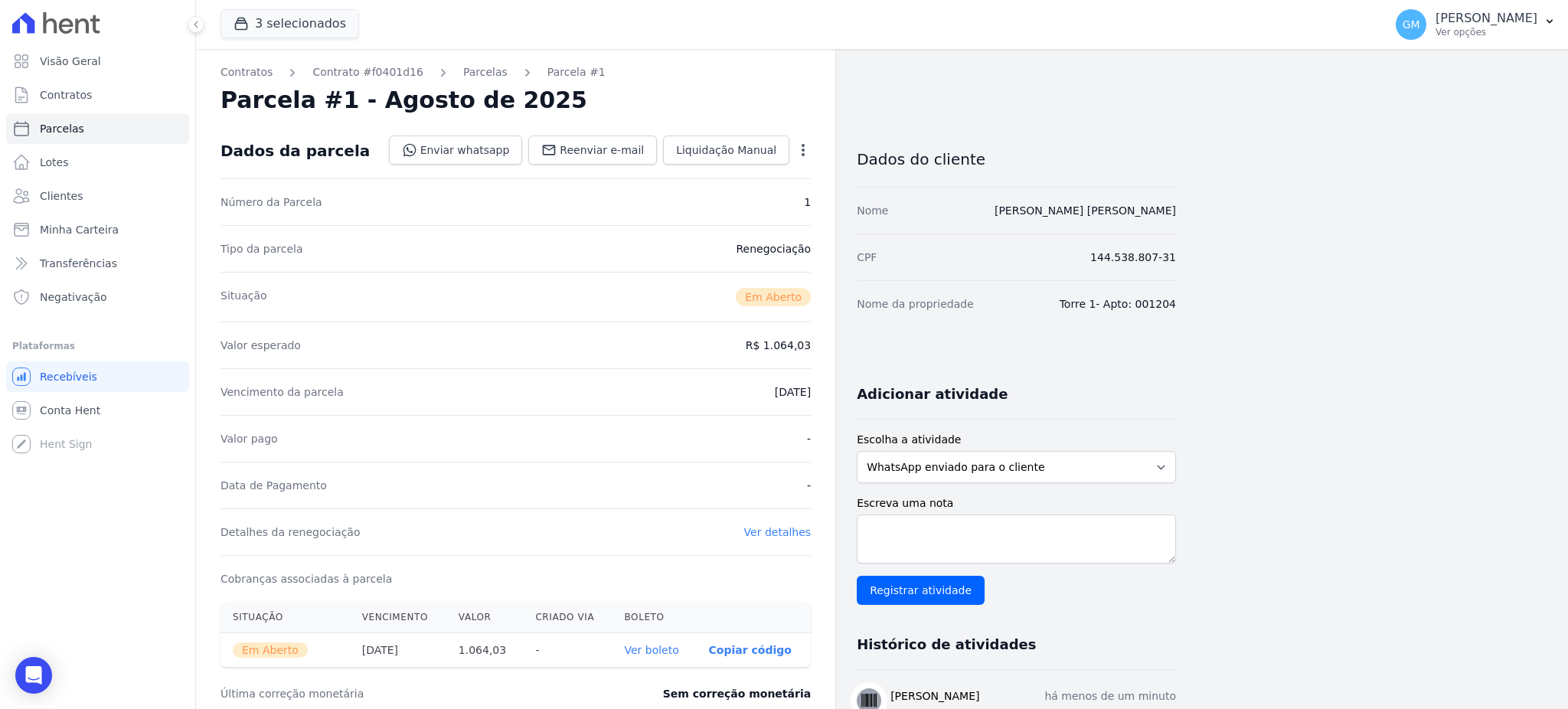
click at [674, 645] on link "Ver boleto" at bounding box center [651, 650] width 54 height 12
click at [61, 203] on span "Clientes" at bounding box center [61, 196] width 43 height 16
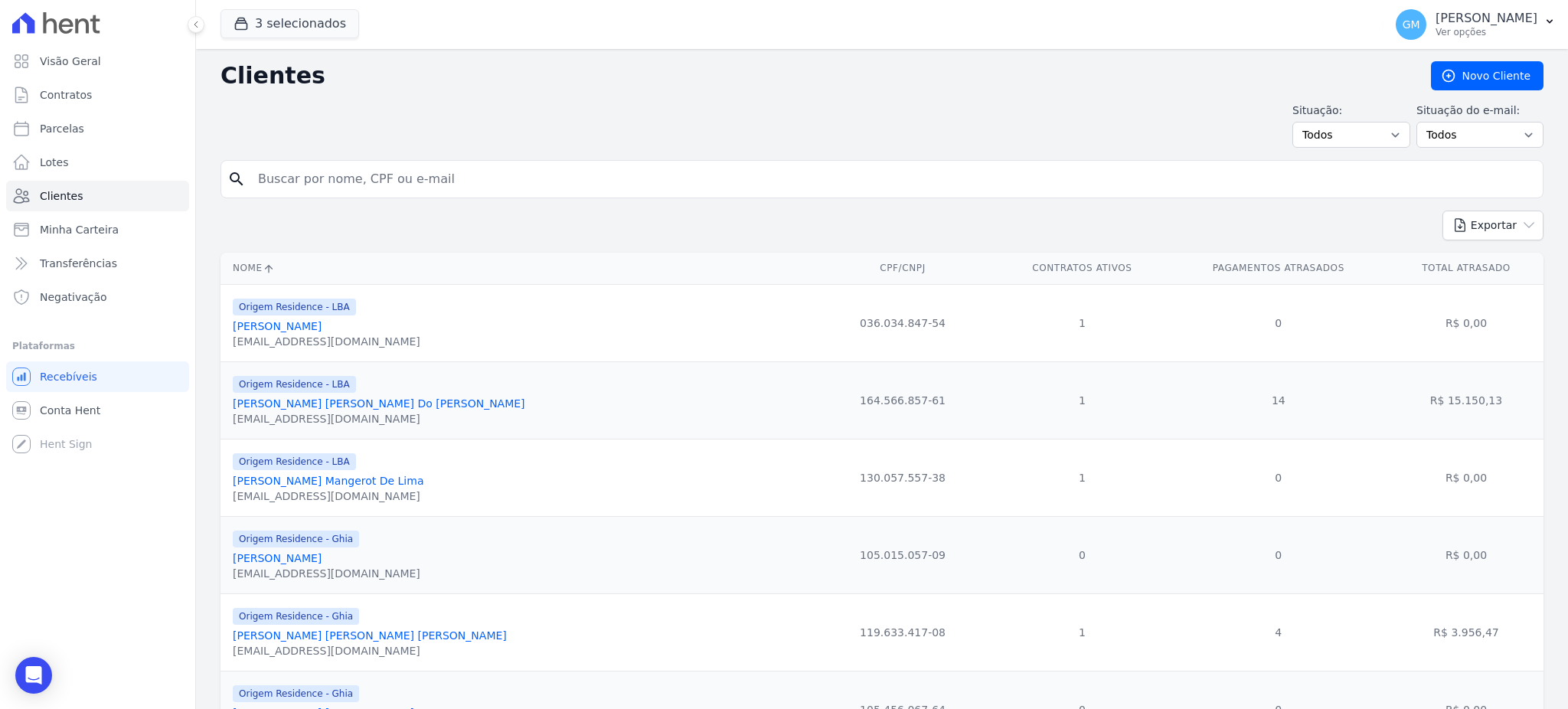
click at [443, 174] on input "search" at bounding box center [893, 179] width 1288 height 30
paste input "[PERSON_NAME]?"
type input "[PERSON_NAME]"
